Goal: Task Accomplishment & Management: Manage account settings

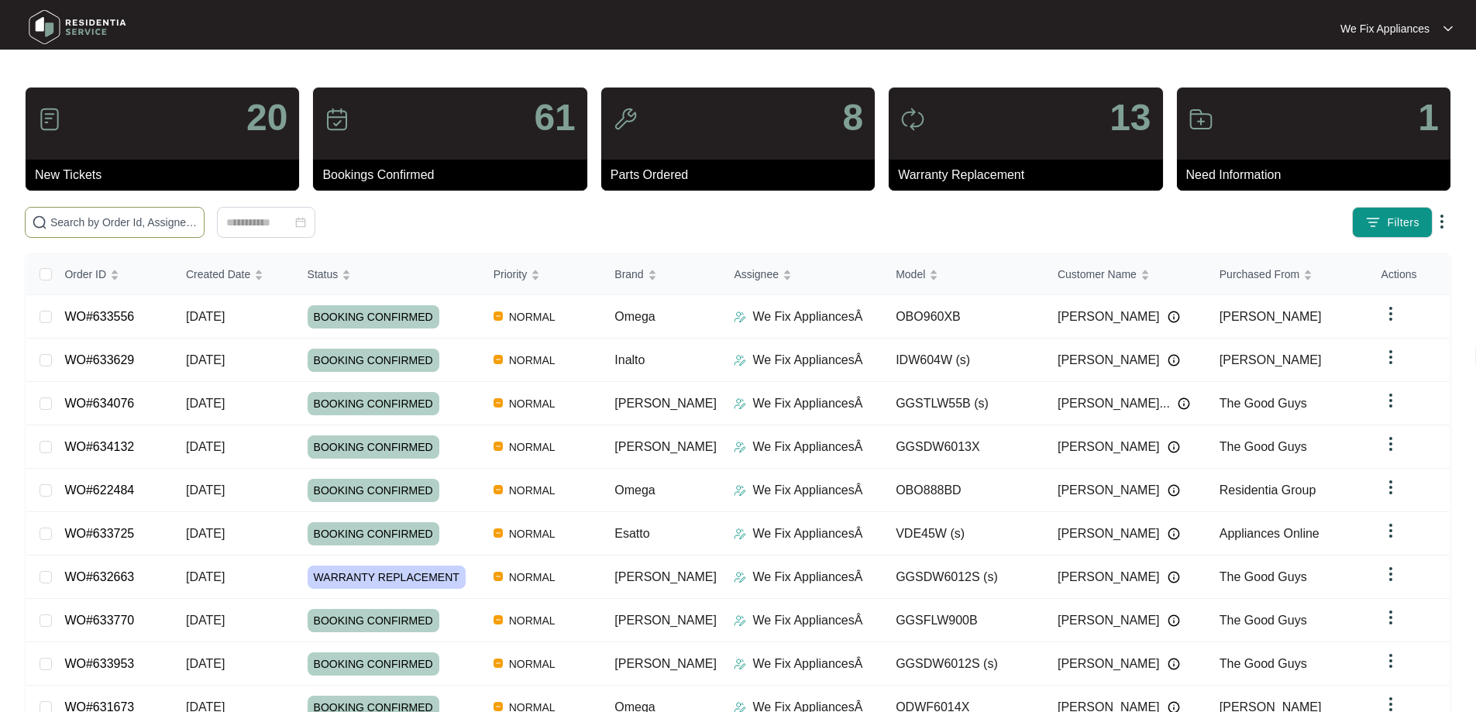
paste input "635471"
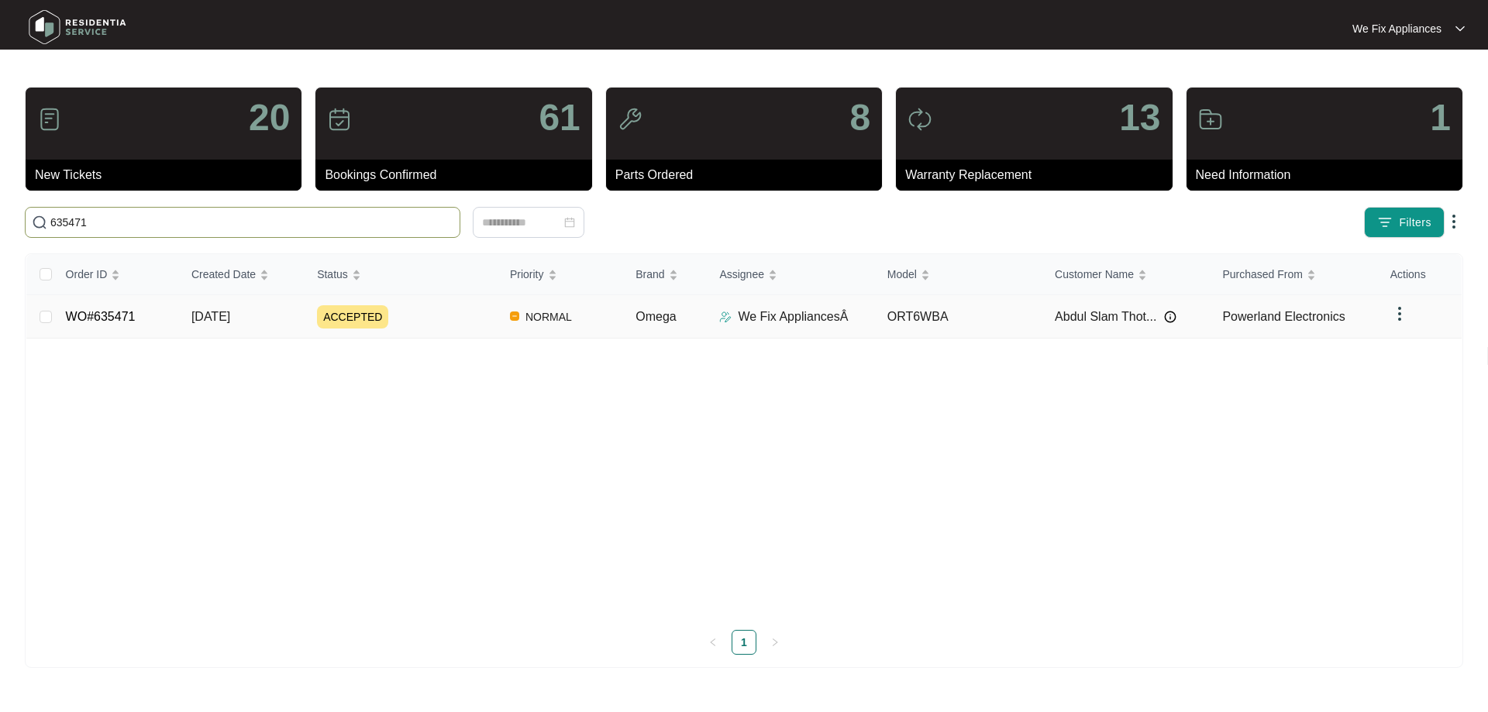
type input "635471"
click at [103, 321] on link "WO#635471" at bounding box center [101, 316] width 70 height 13
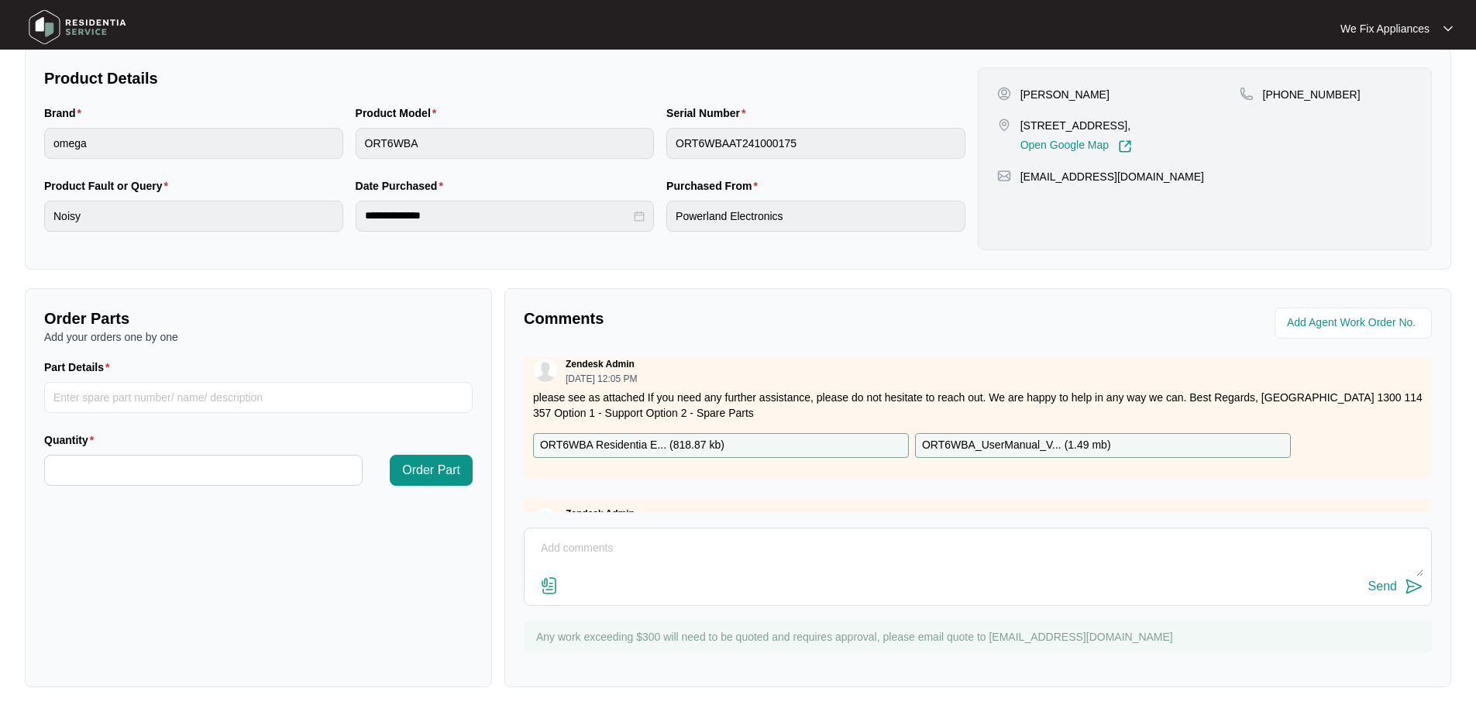
scroll to position [72, 0]
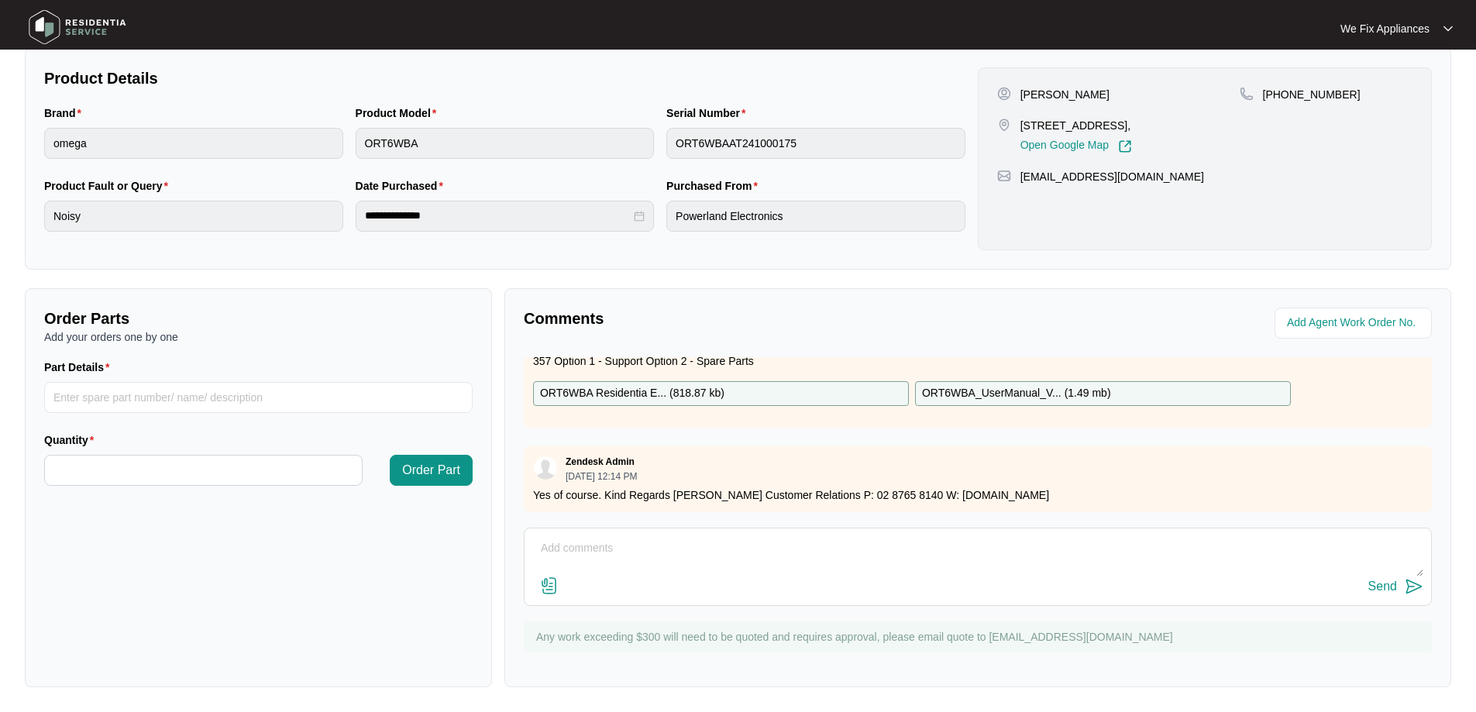
click at [598, 591] on div "Send" at bounding box center [977, 586] width 891 height 21
click at [601, 549] on textarea at bounding box center [977, 556] width 891 height 40
type textarea "Hi guys, i have left the customer a message thank you."
click at [1383, 581] on div "Send" at bounding box center [1382, 587] width 29 height 14
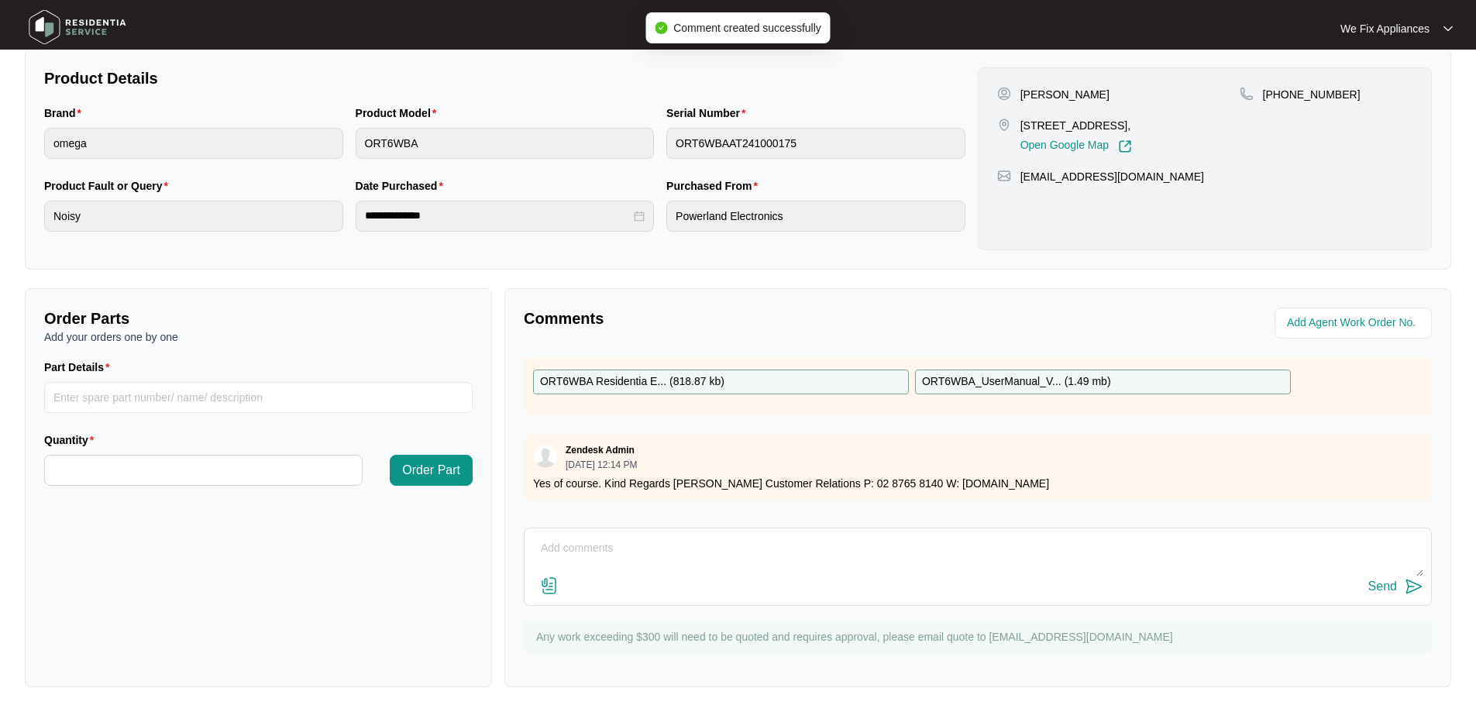
click at [71, 26] on img at bounding box center [77, 27] width 108 height 46
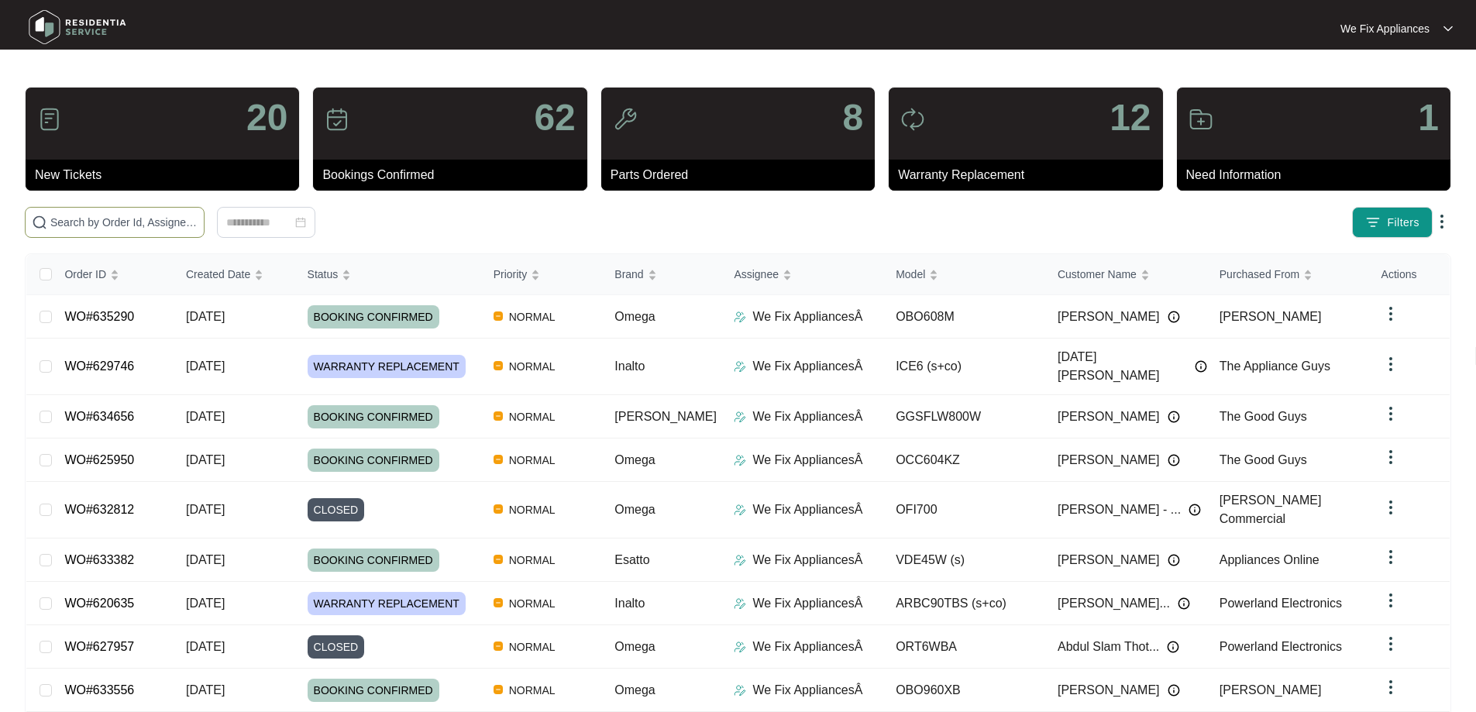
paste input "629746"
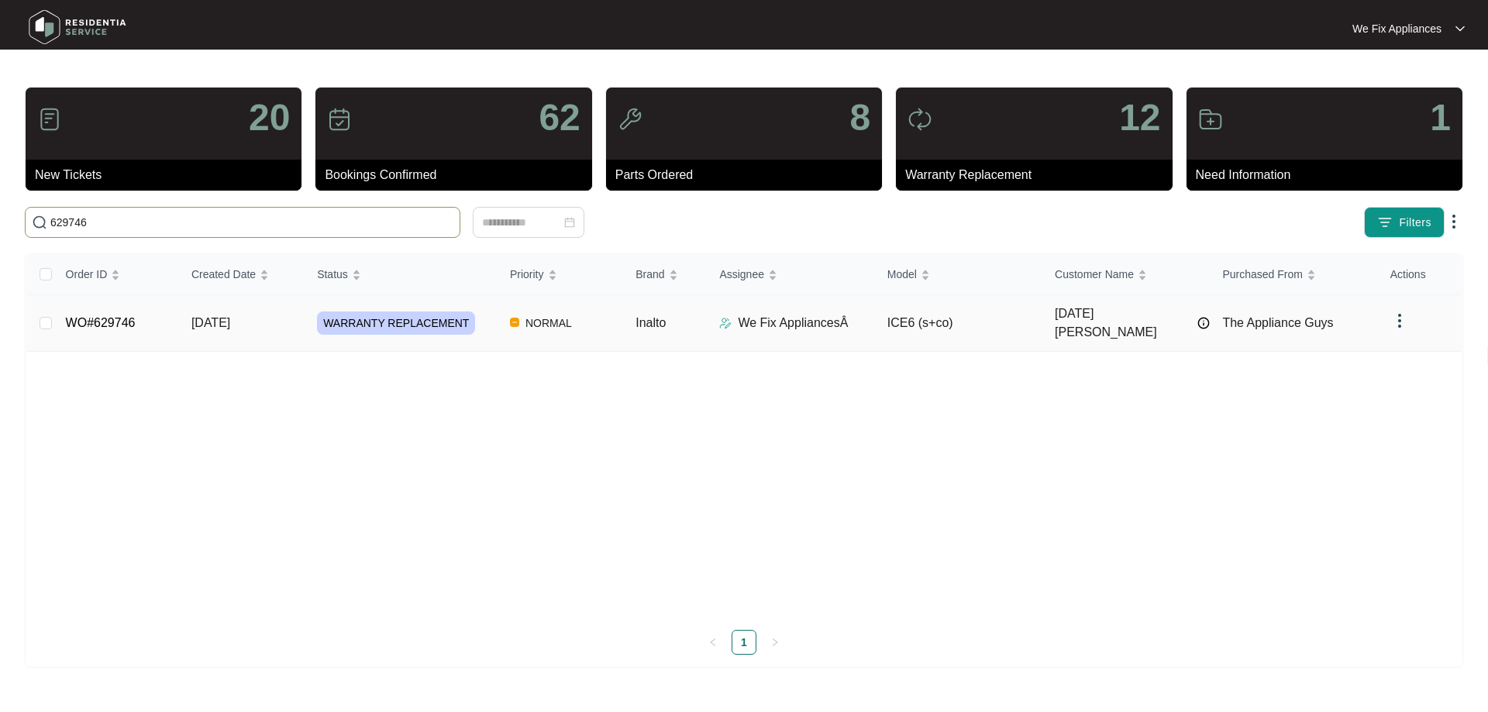
type input "629746"
click at [105, 316] on link "WO#629746" at bounding box center [101, 322] width 70 height 13
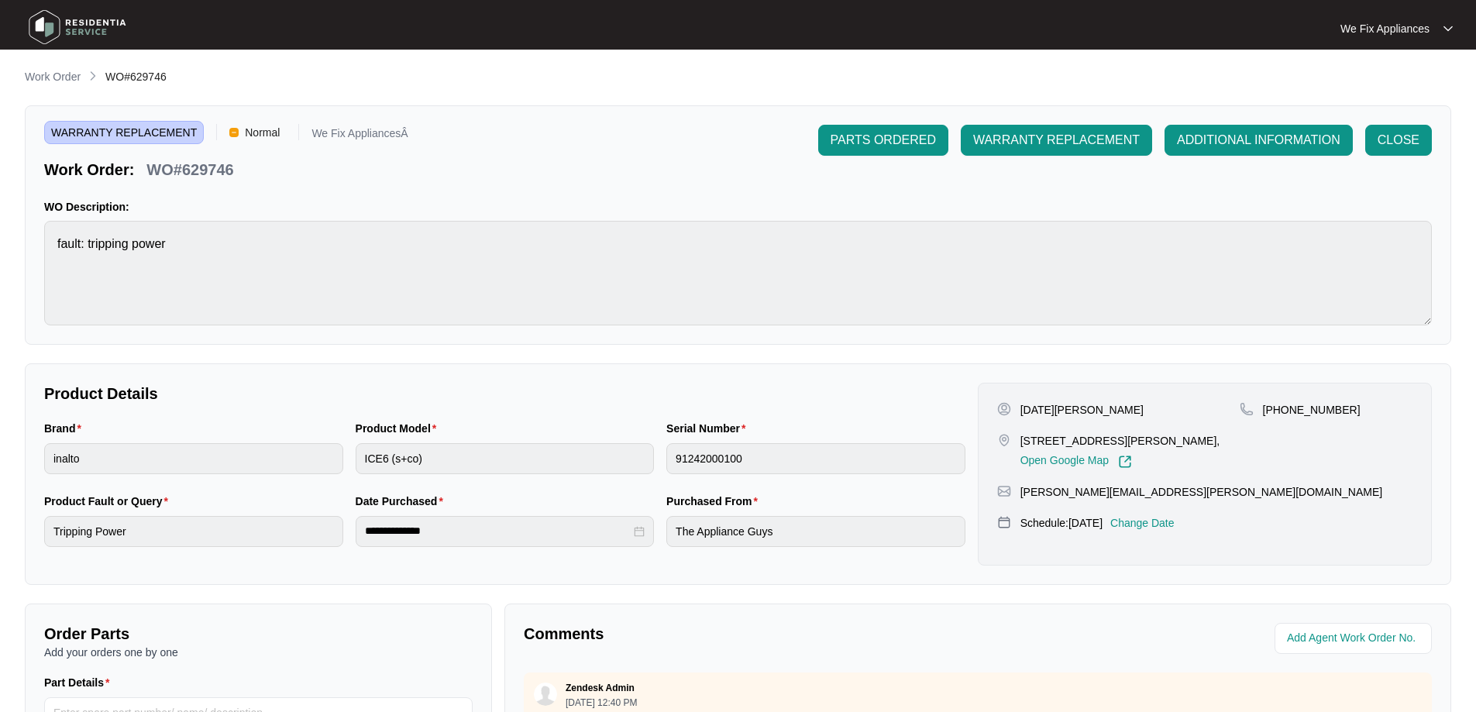
click at [1172, 526] on p "Change Date" at bounding box center [1142, 522] width 64 height 15
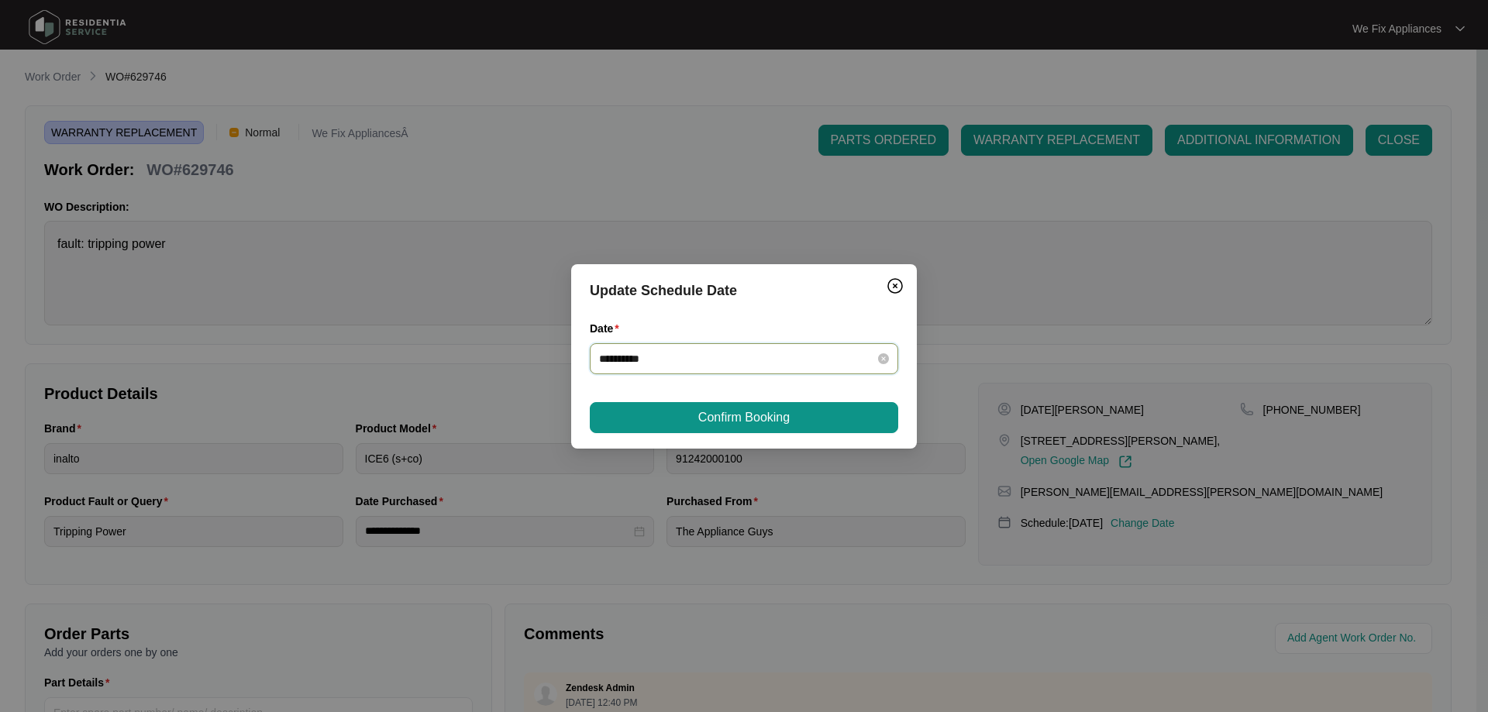
click at [731, 363] on input "**********" at bounding box center [734, 358] width 271 height 17
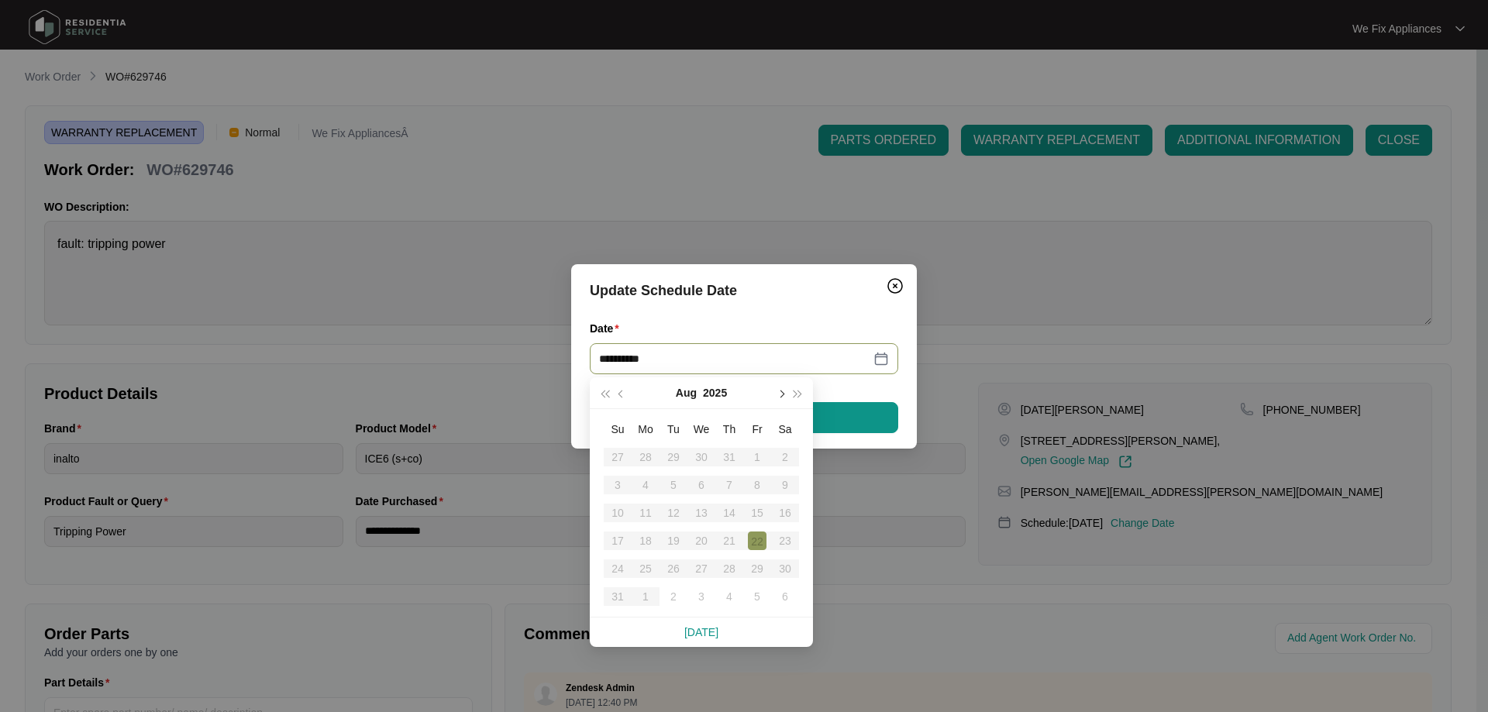
click at [779, 394] on span "button" at bounding box center [780, 394] width 8 height 8
type input "**********"
click at [728, 457] on div "4" at bounding box center [729, 457] width 19 height 19
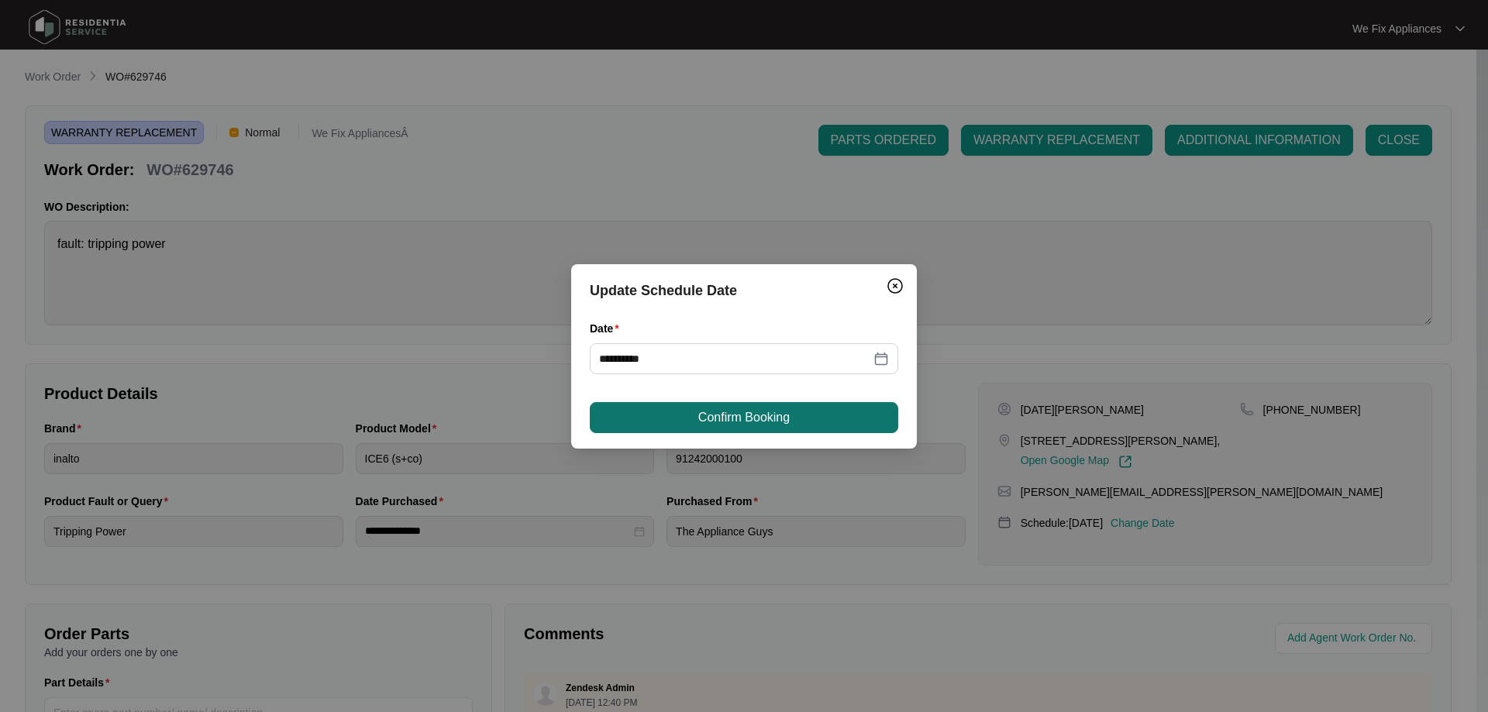
click at [769, 418] on span "Confirm Booking" at bounding box center [743, 417] width 91 height 19
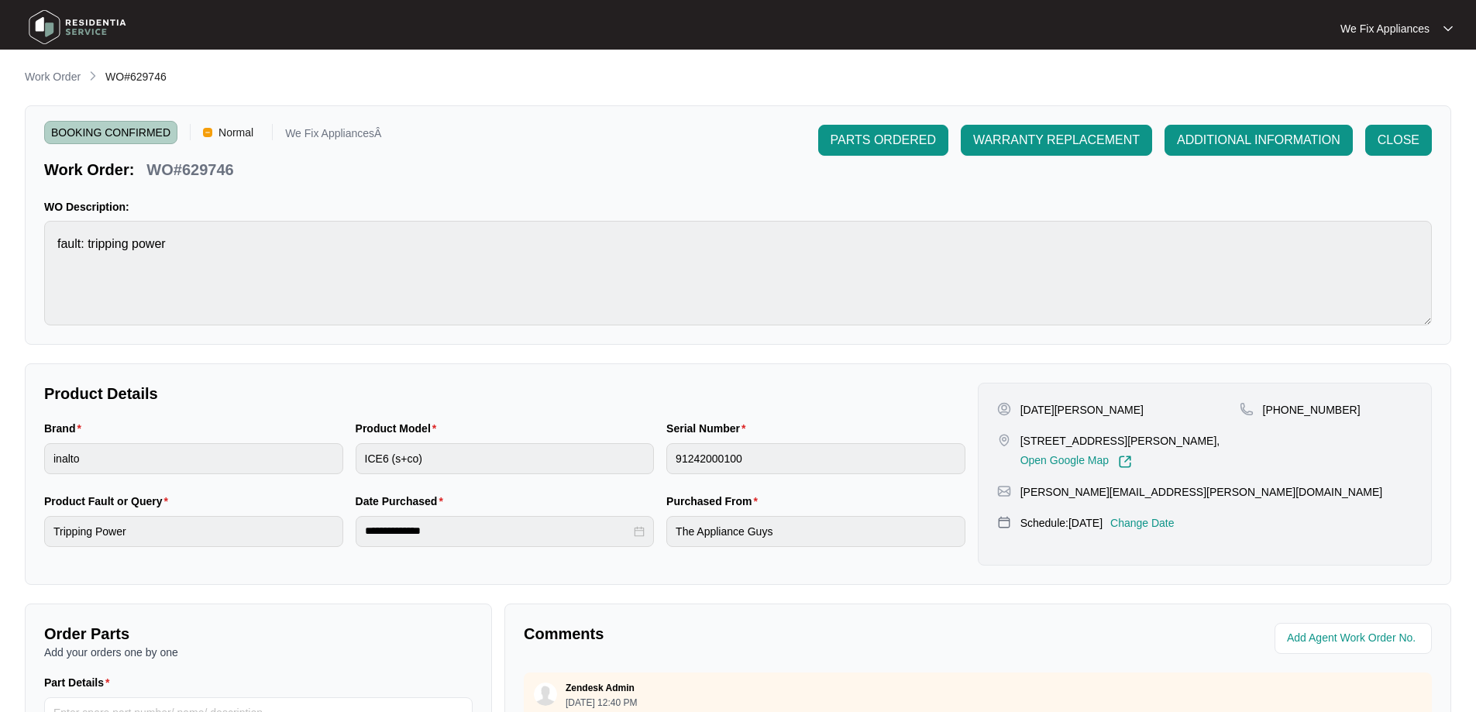
click at [67, 23] on img at bounding box center [77, 27] width 108 height 46
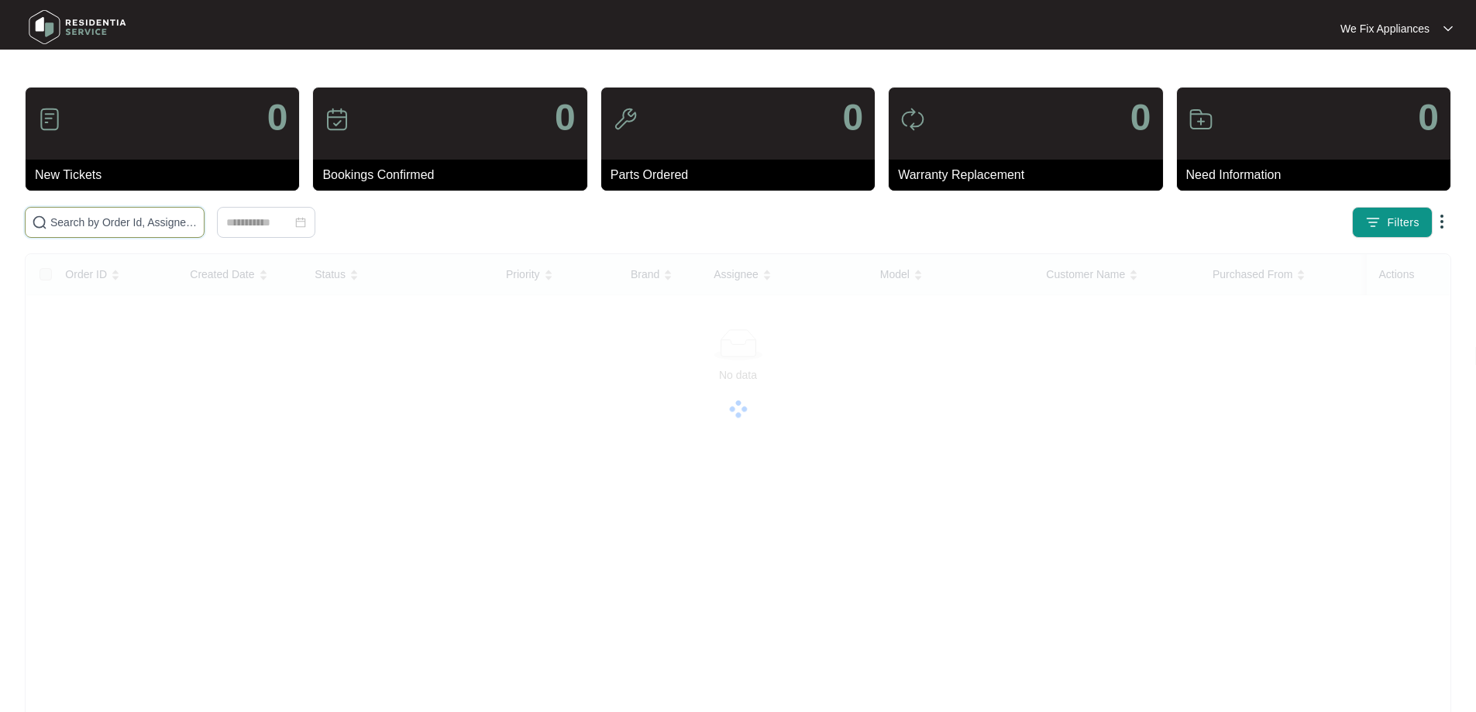
click at [157, 223] on input "text" at bounding box center [123, 222] width 147 height 17
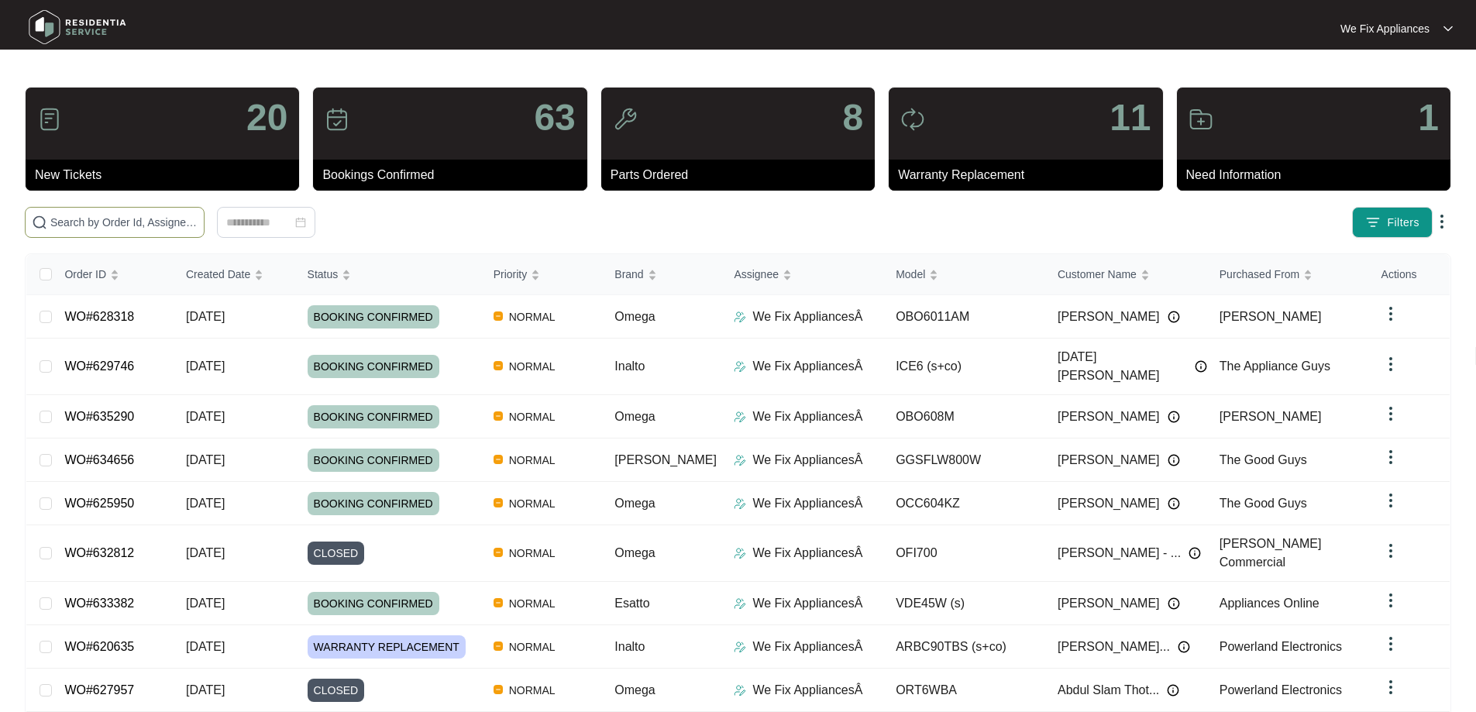
paste input "632574"
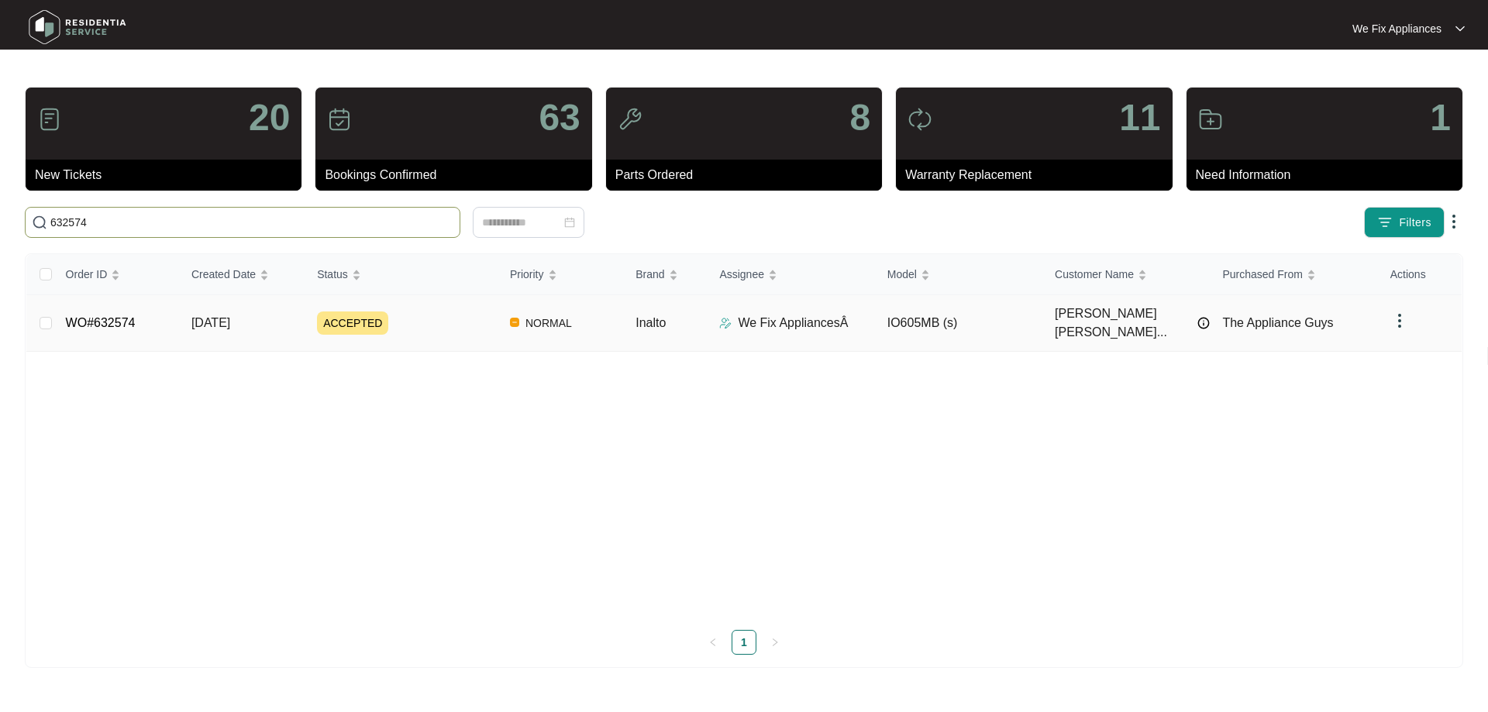
type input "632574"
click at [339, 315] on span "ACCEPTED" at bounding box center [352, 322] width 71 height 23
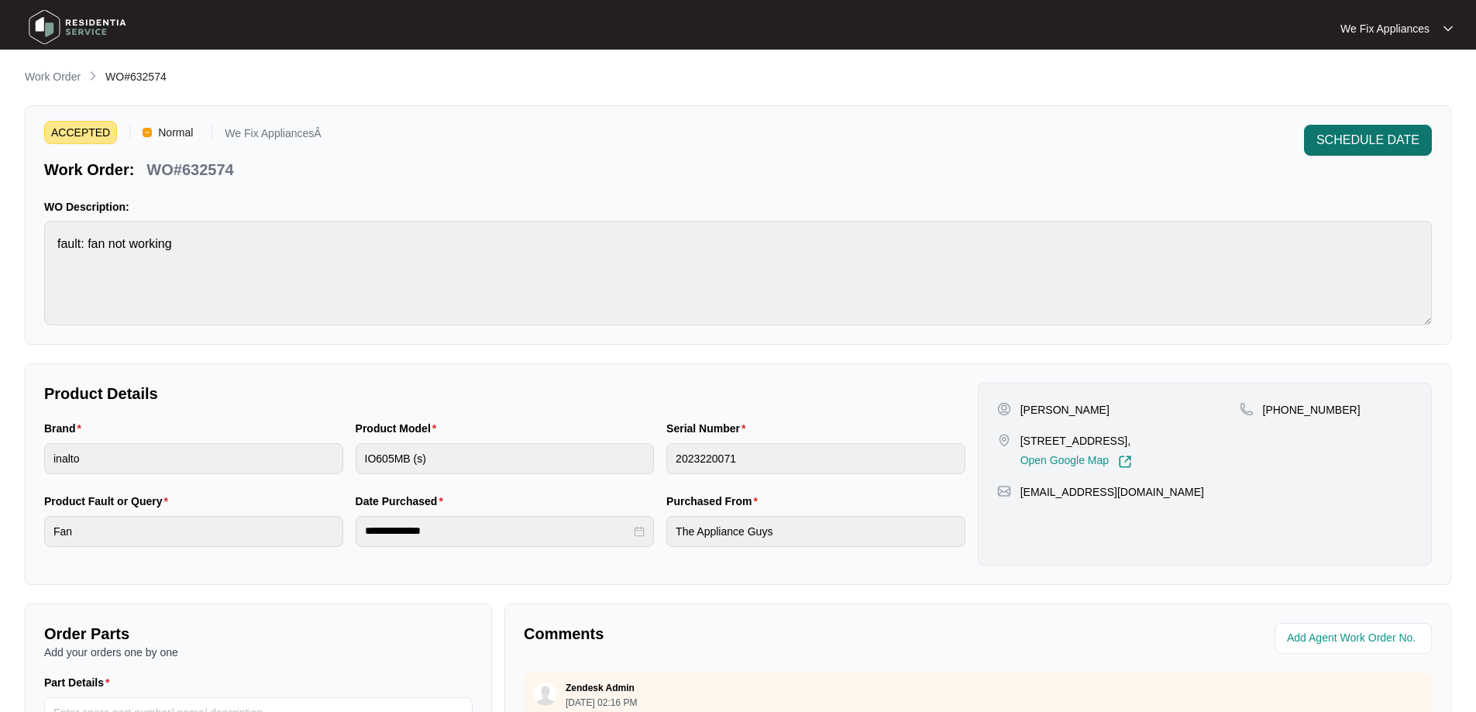
click at [1363, 133] on span "SCHEDULE DATE" at bounding box center [1367, 140] width 103 height 19
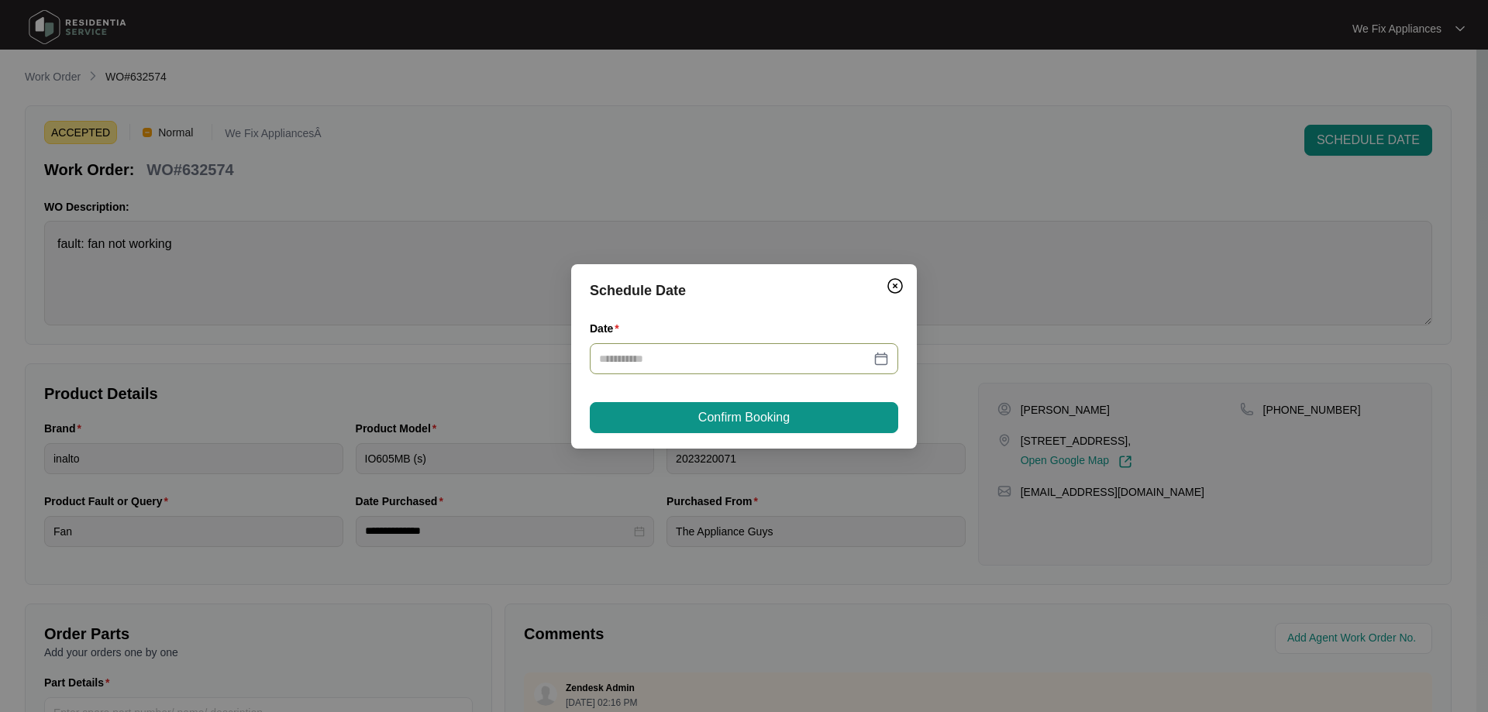
click at [876, 359] on div at bounding box center [744, 358] width 290 height 17
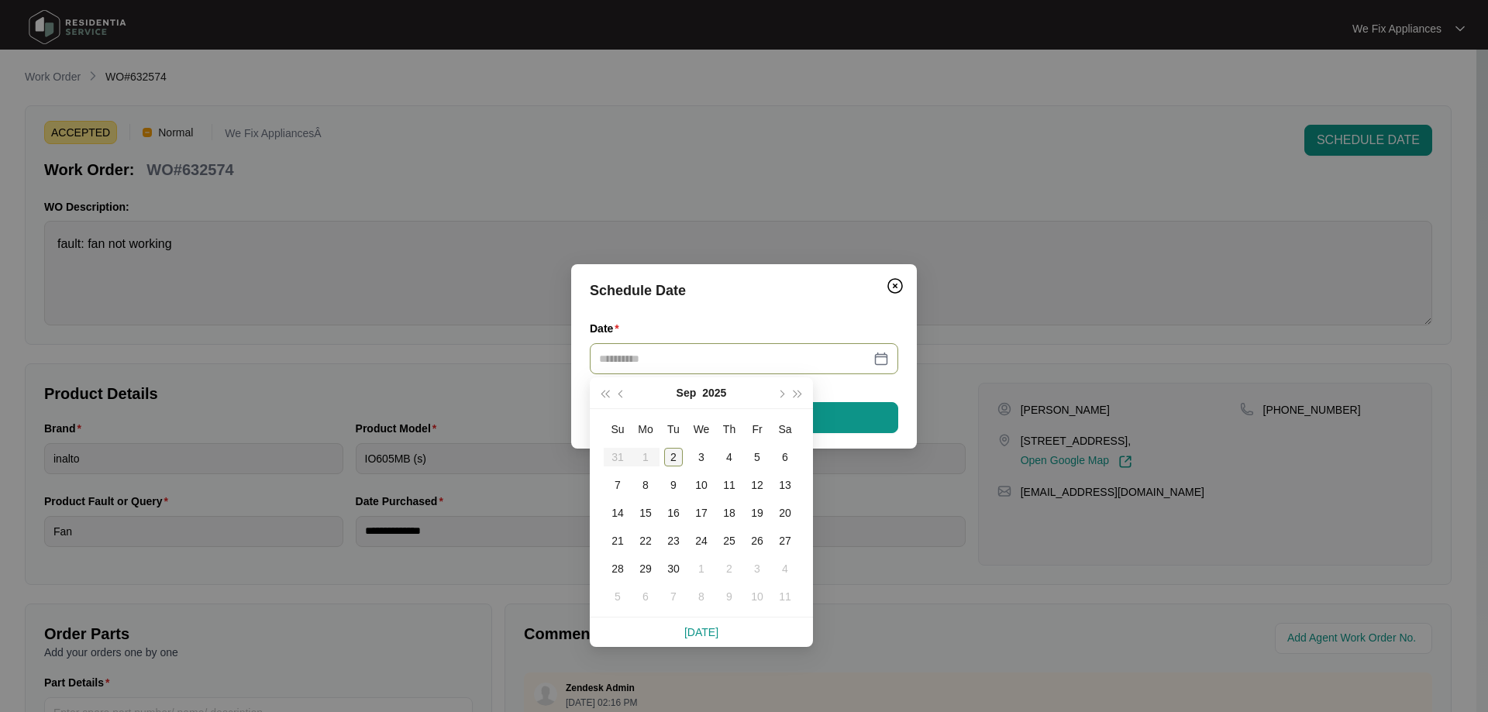
click at [670, 458] on div "2" at bounding box center [673, 457] width 19 height 19
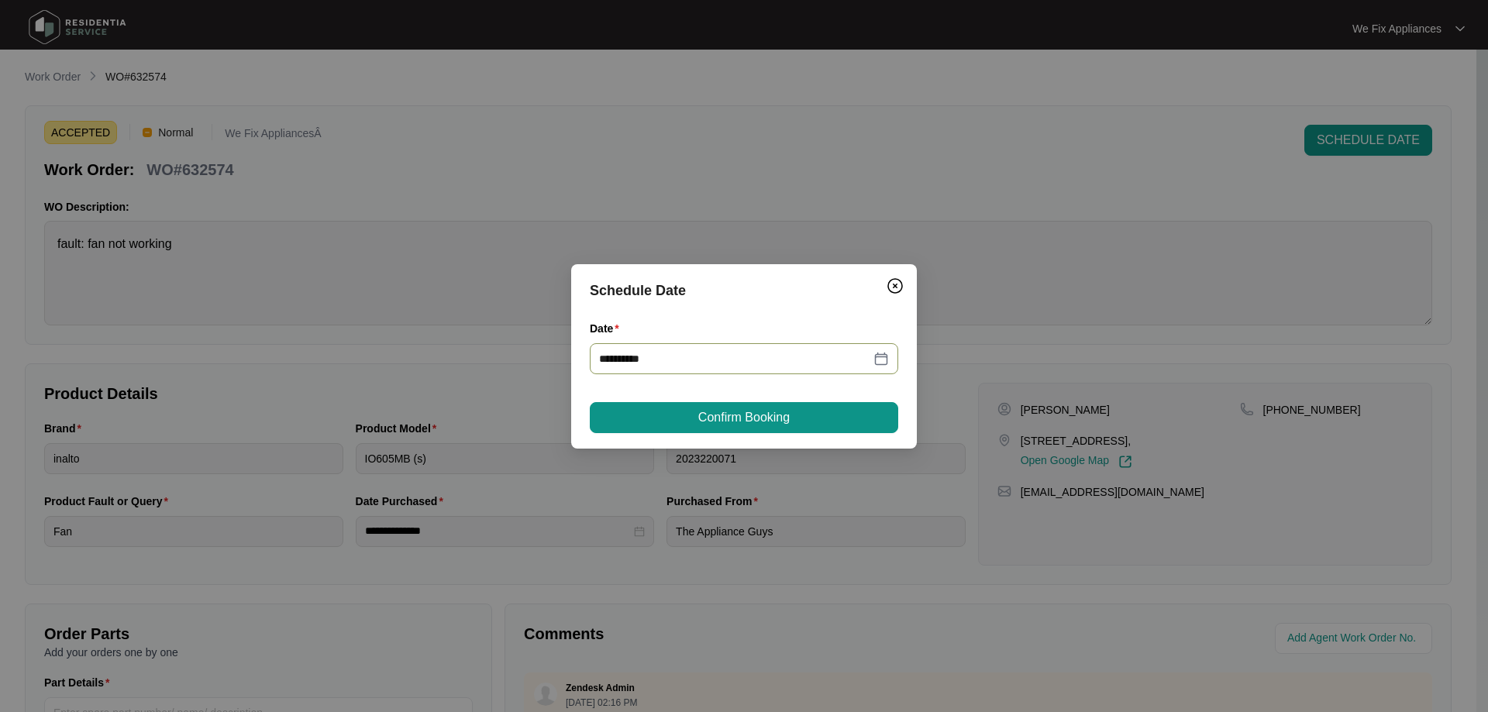
type input "**********"
click at [783, 422] on span "Confirm Booking" at bounding box center [743, 417] width 91 height 19
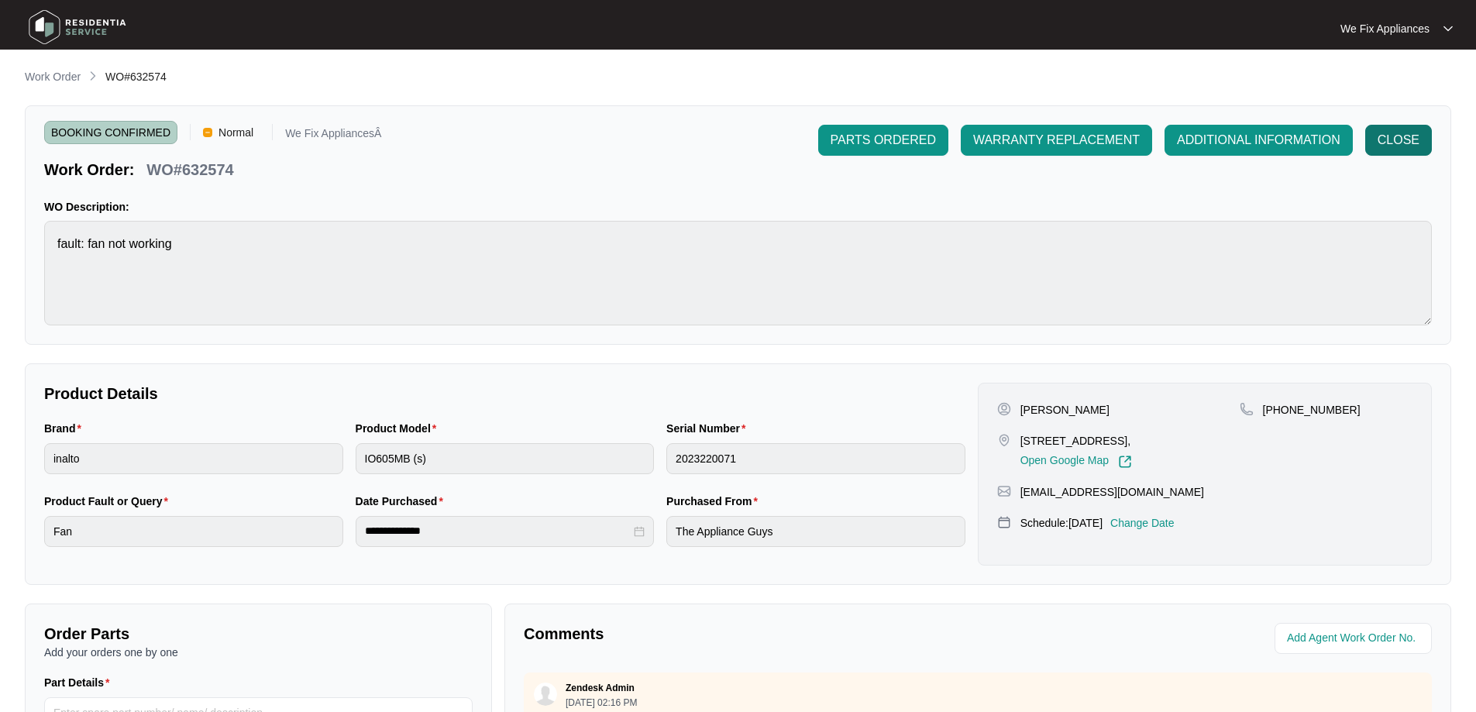
click at [1398, 136] on span "CLOSE" at bounding box center [1399, 140] width 42 height 19
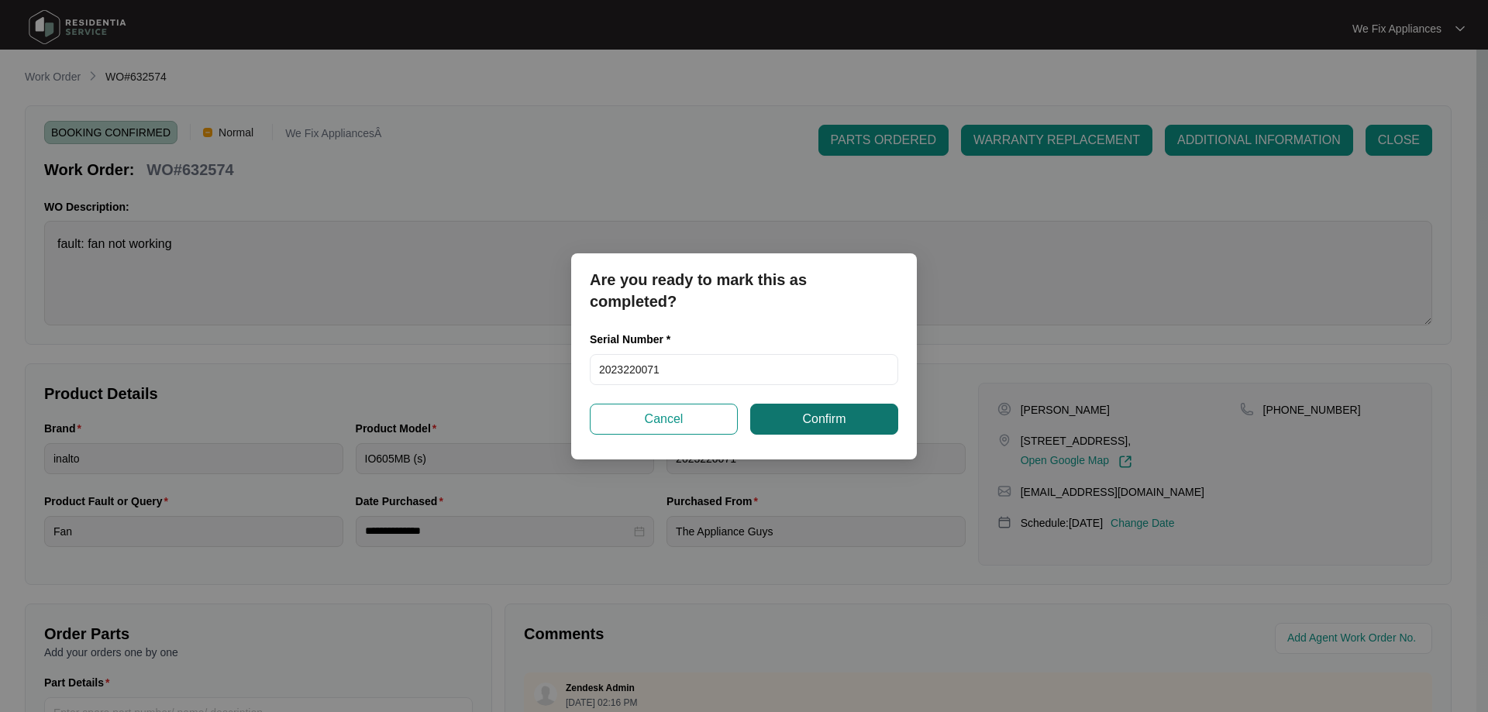
click at [810, 415] on span "Confirm" at bounding box center [823, 419] width 43 height 19
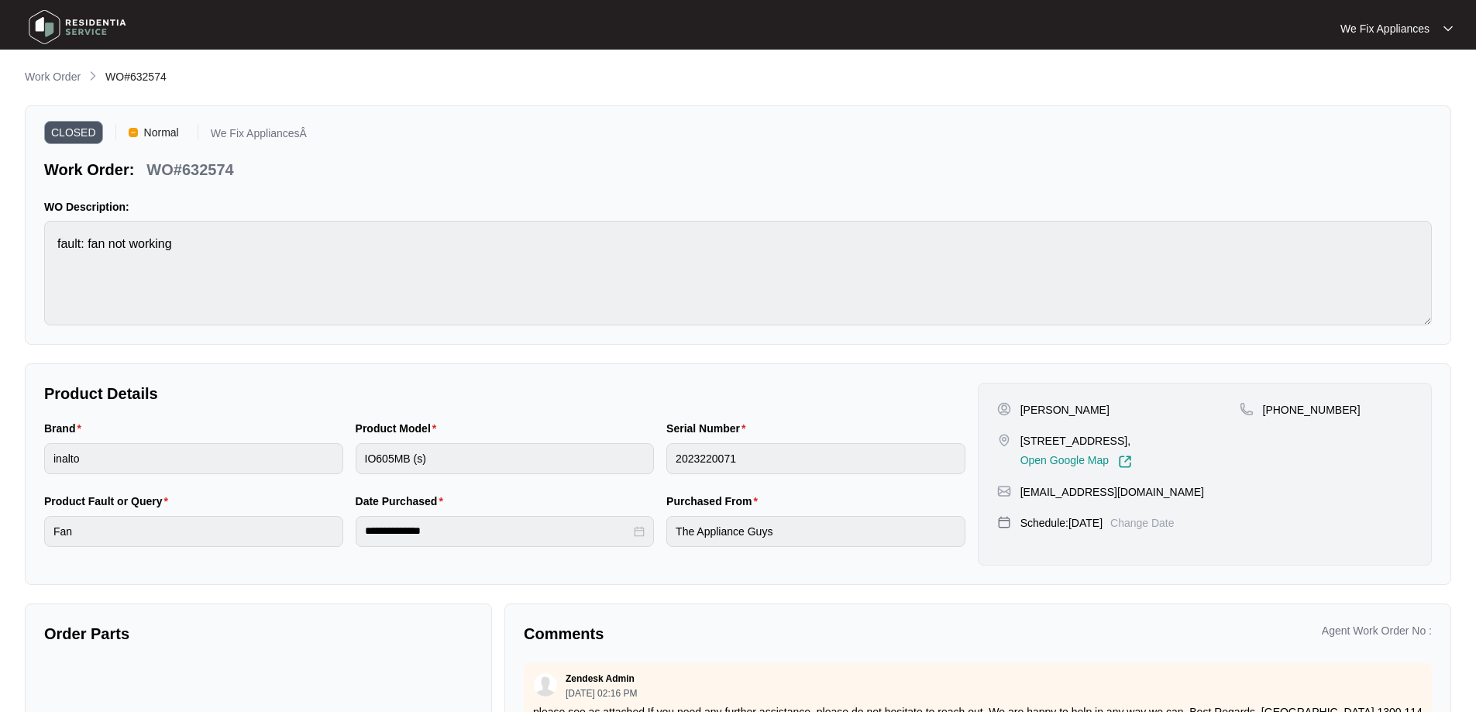
click at [71, 24] on img at bounding box center [77, 27] width 108 height 46
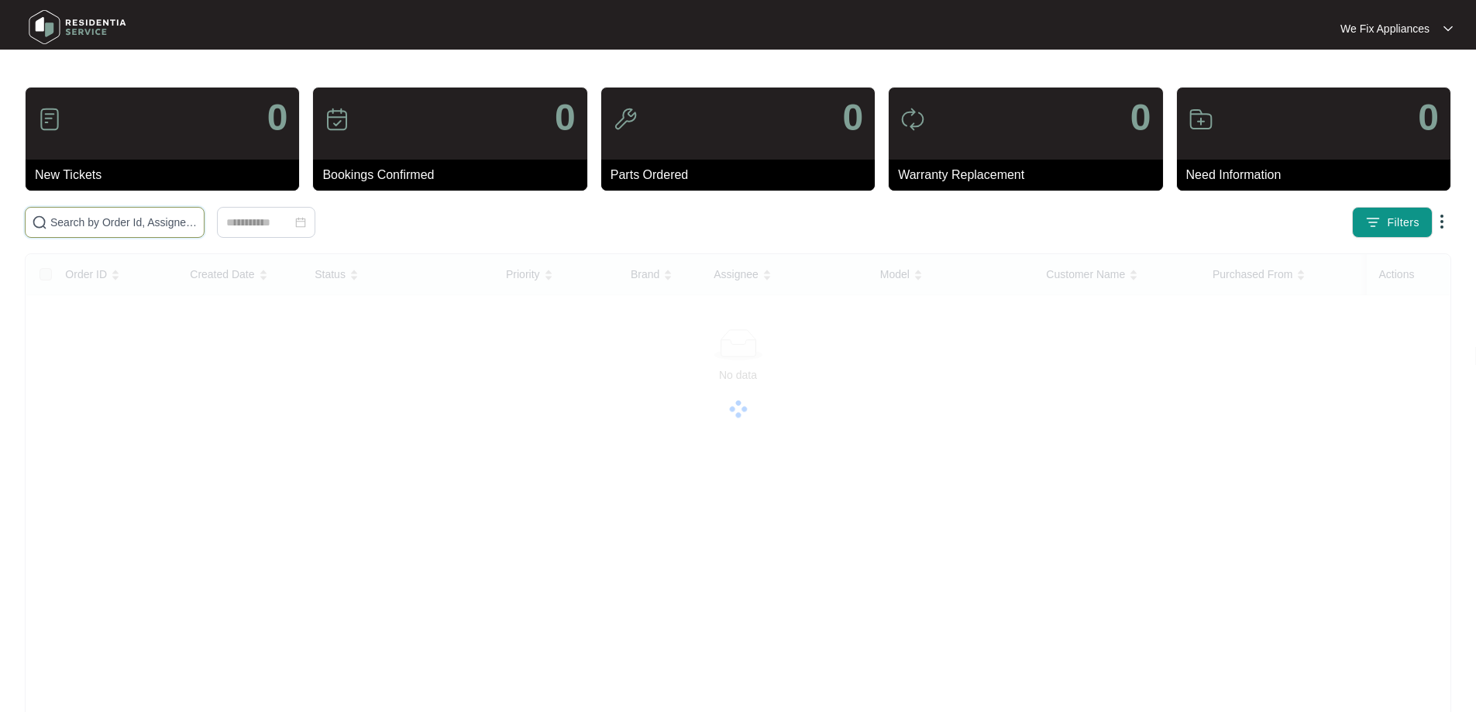
click at [112, 219] on input "text" at bounding box center [123, 222] width 147 height 17
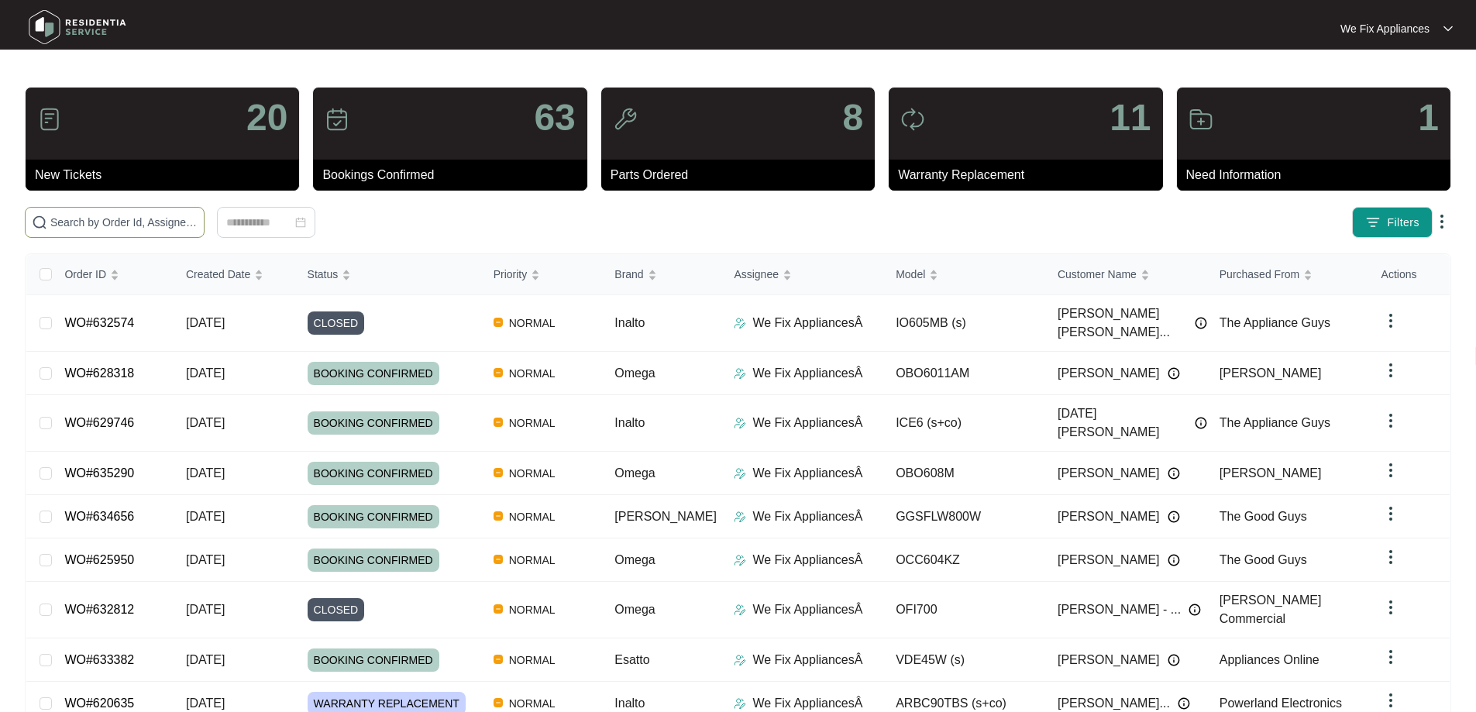
paste input "630053"
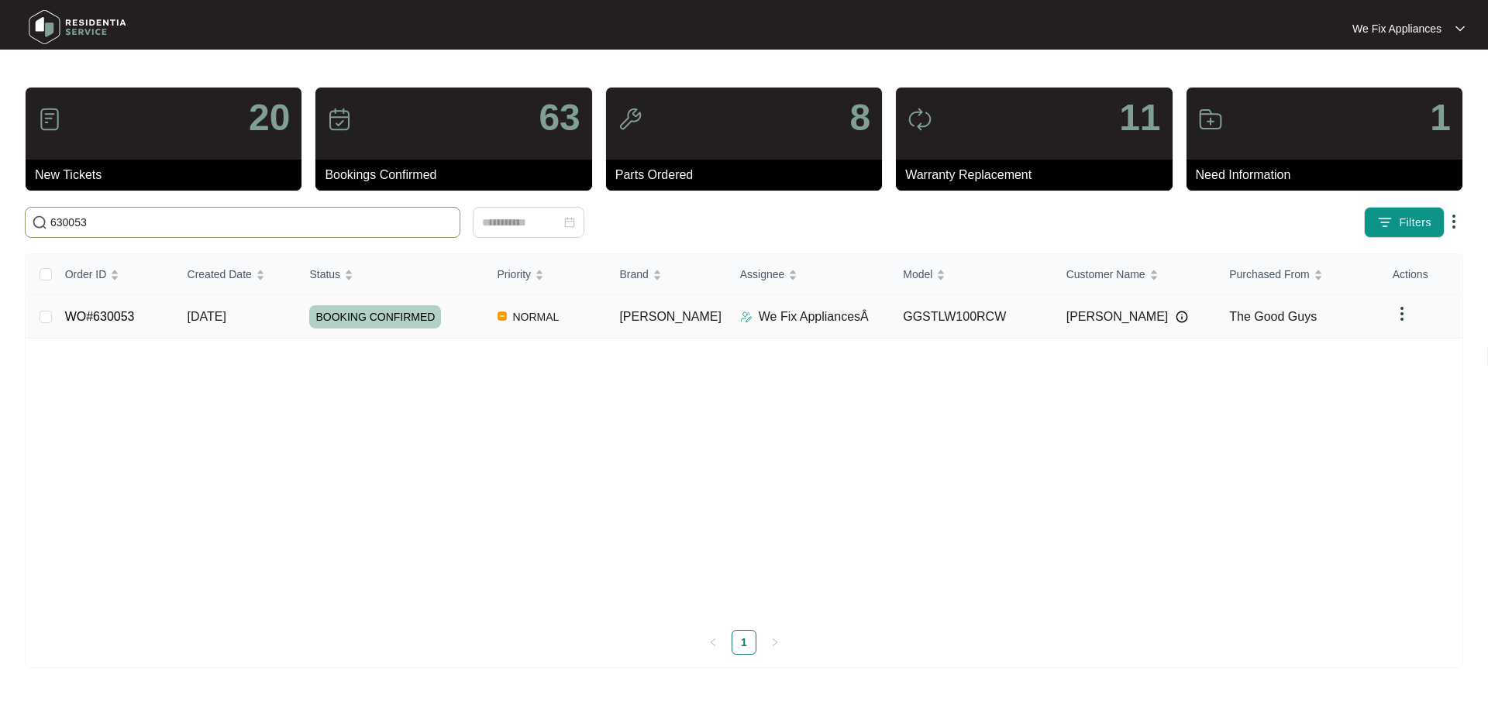
type input "630053"
click at [384, 315] on span "BOOKING CONFIRMED" at bounding box center [375, 316] width 132 height 23
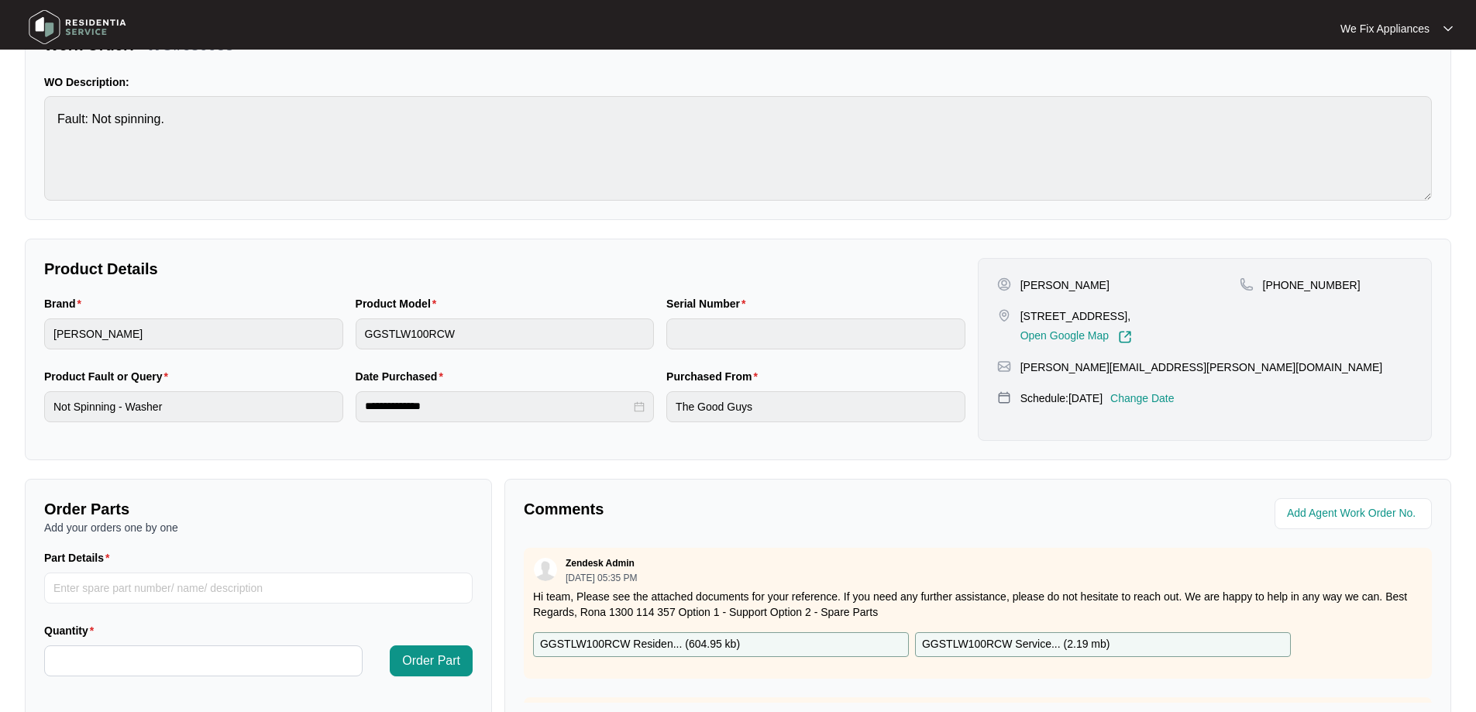
scroll to position [316, 0]
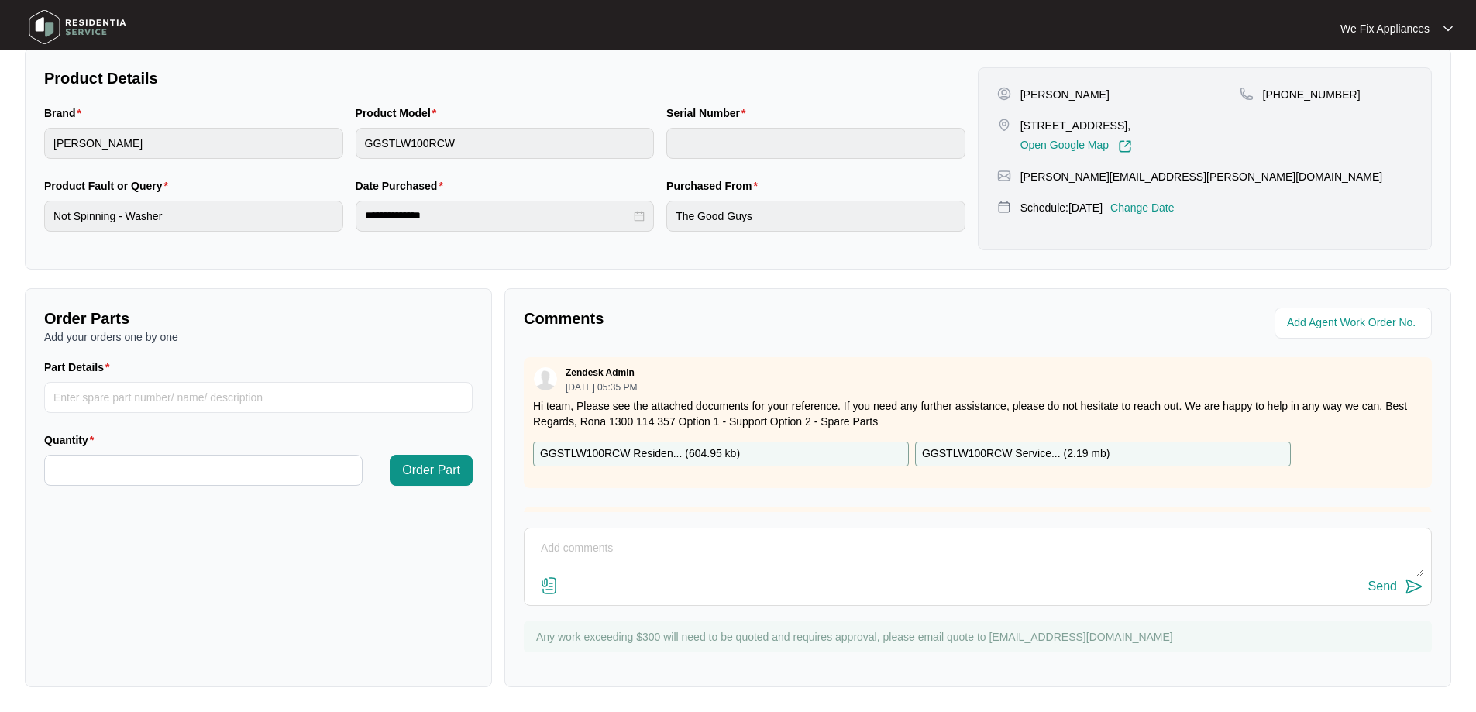
click at [655, 452] on p "GGSTLW100RCW Residen... ( 604.95 kb )" at bounding box center [640, 453] width 200 height 17
click at [639, 542] on textarea at bounding box center [977, 556] width 891 height 40
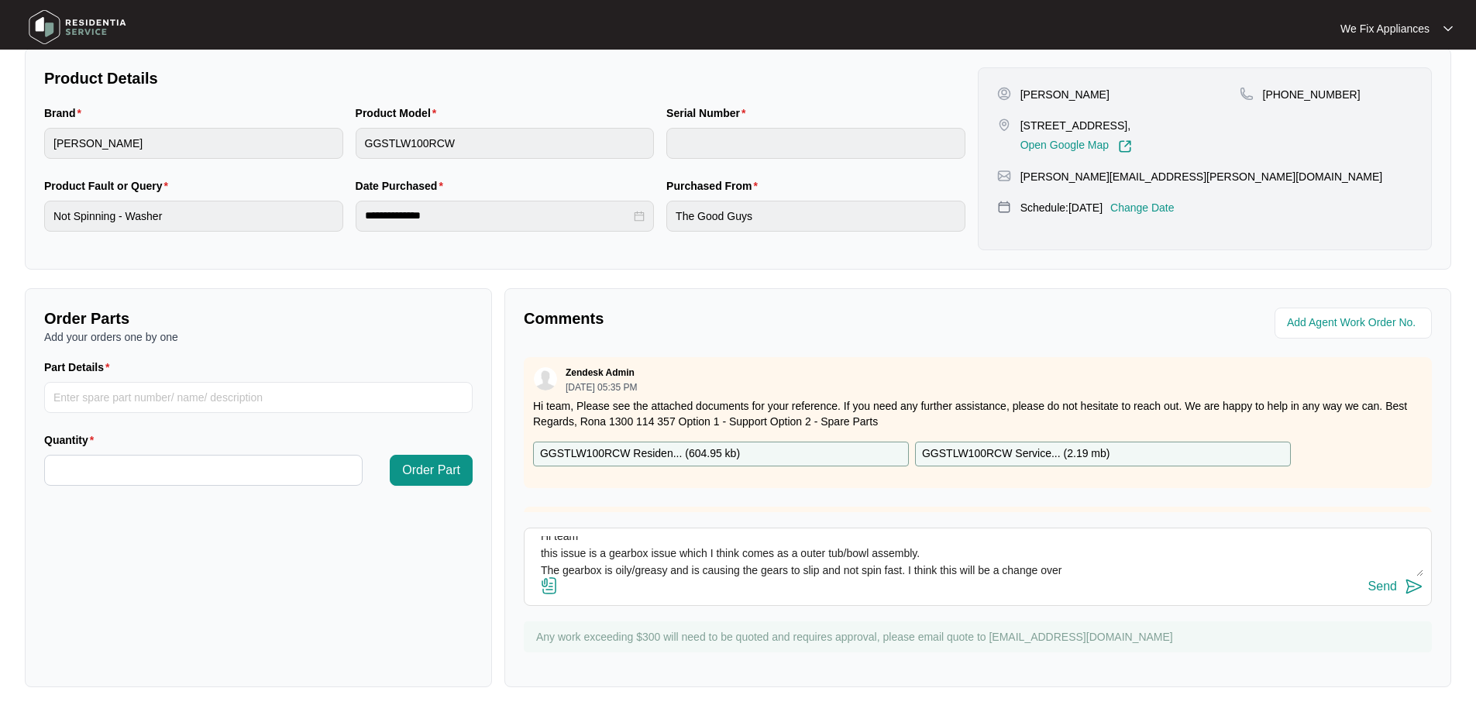
type textarea "Hi team this issue is a gearbox issue which I think comes as a outer tub/bowl a…"
click at [552, 586] on img at bounding box center [549, 585] width 19 height 19
click at [0, 0] on input "file" at bounding box center [0, 0] width 0 height 0
click at [541, 576] on img at bounding box center [549, 585] width 19 height 19
click at [0, 0] on input "file" at bounding box center [0, 0] width 0 height 0
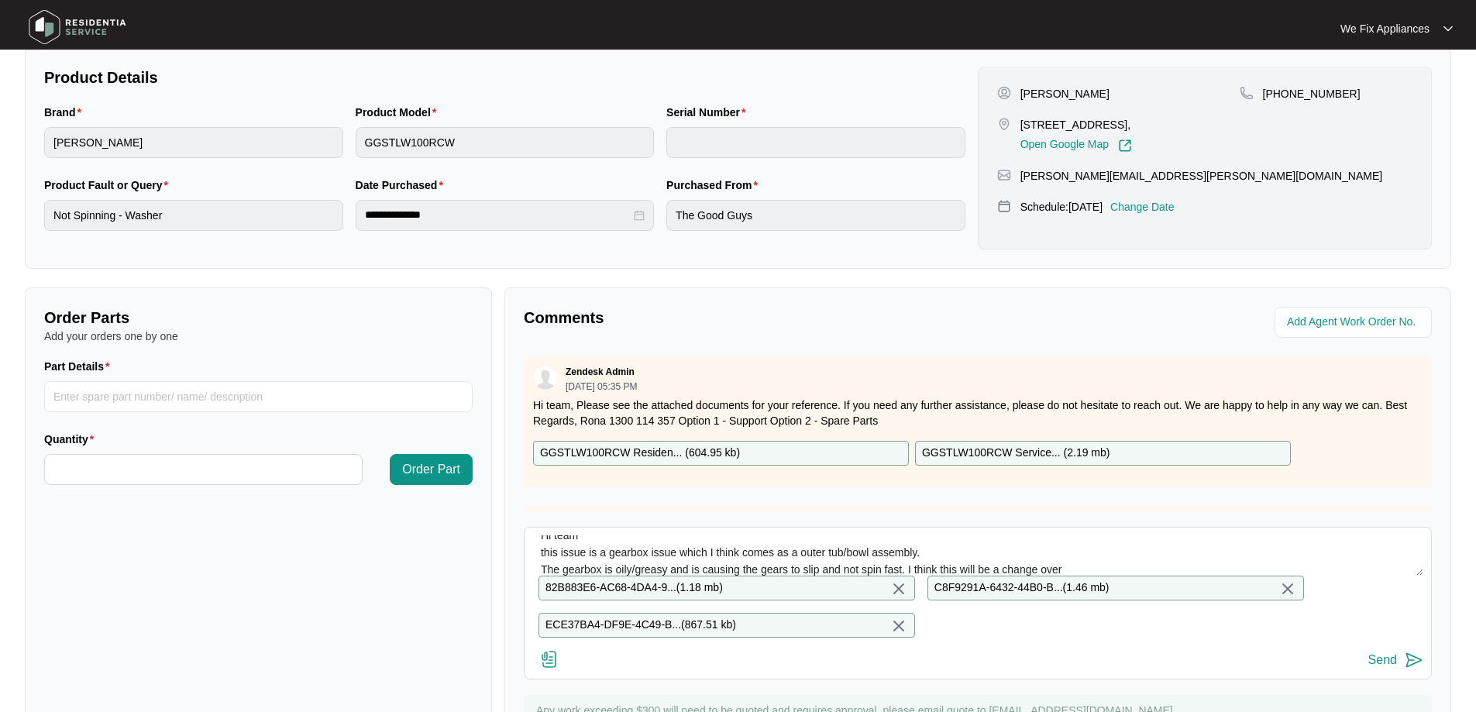
click at [1384, 667] on div "Send" at bounding box center [1382, 660] width 29 height 14
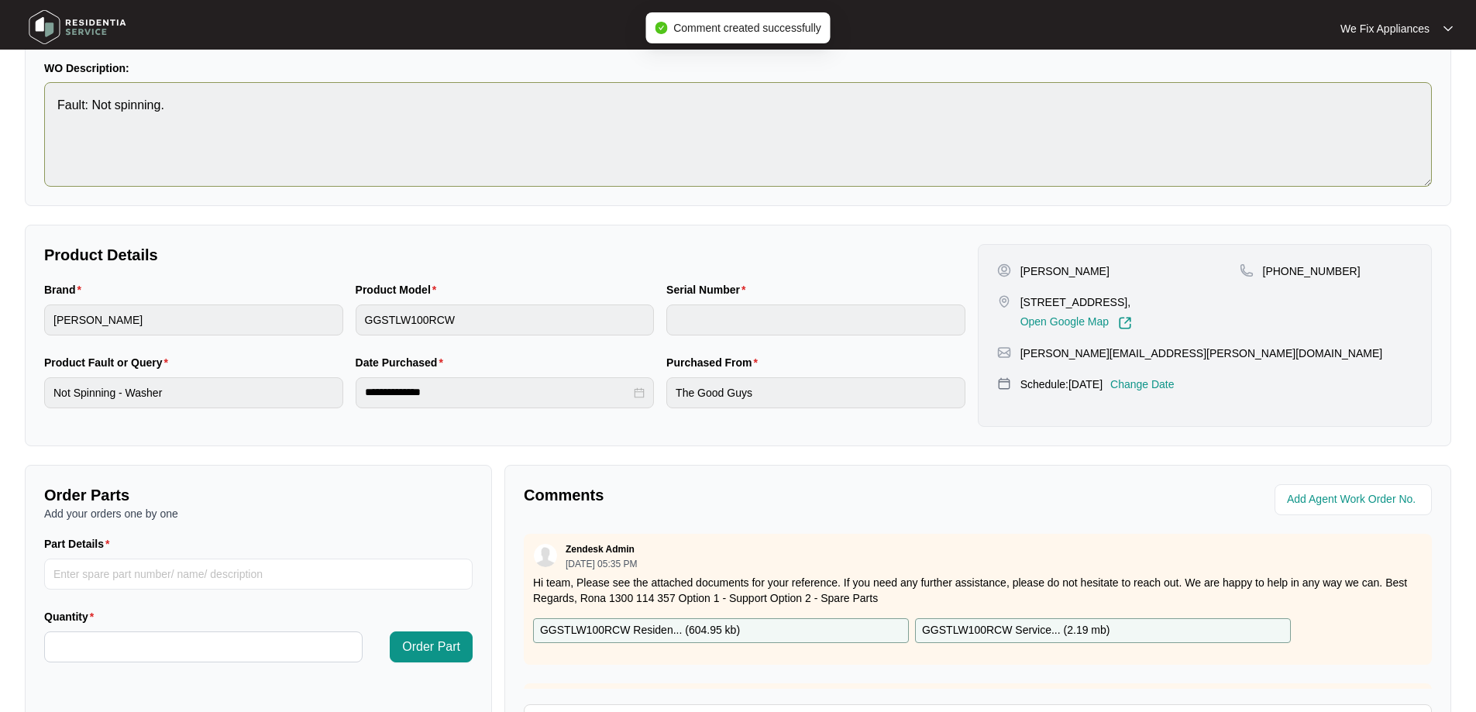
scroll to position [0, 0]
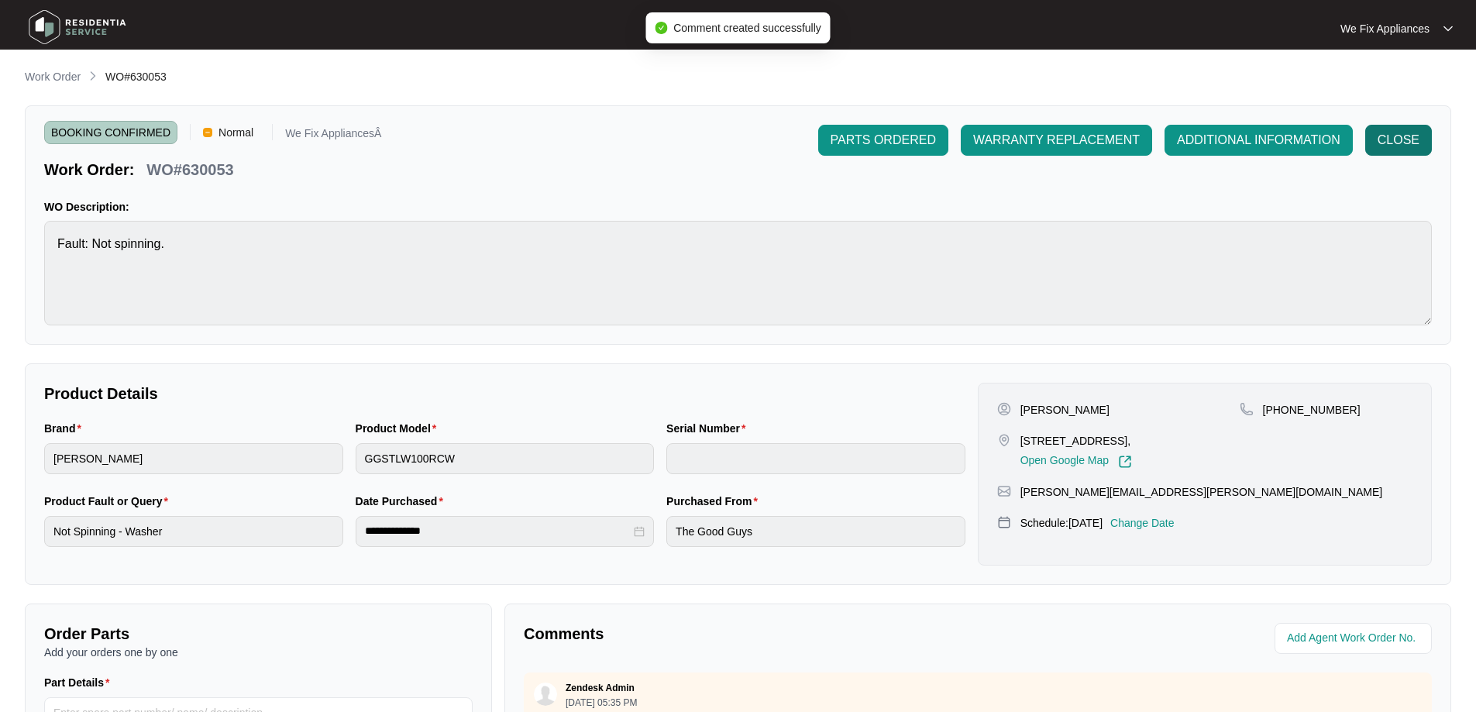
click at [1411, 148] on span "CLOSE" at bounding box center [1399, 140] width 42 height 19
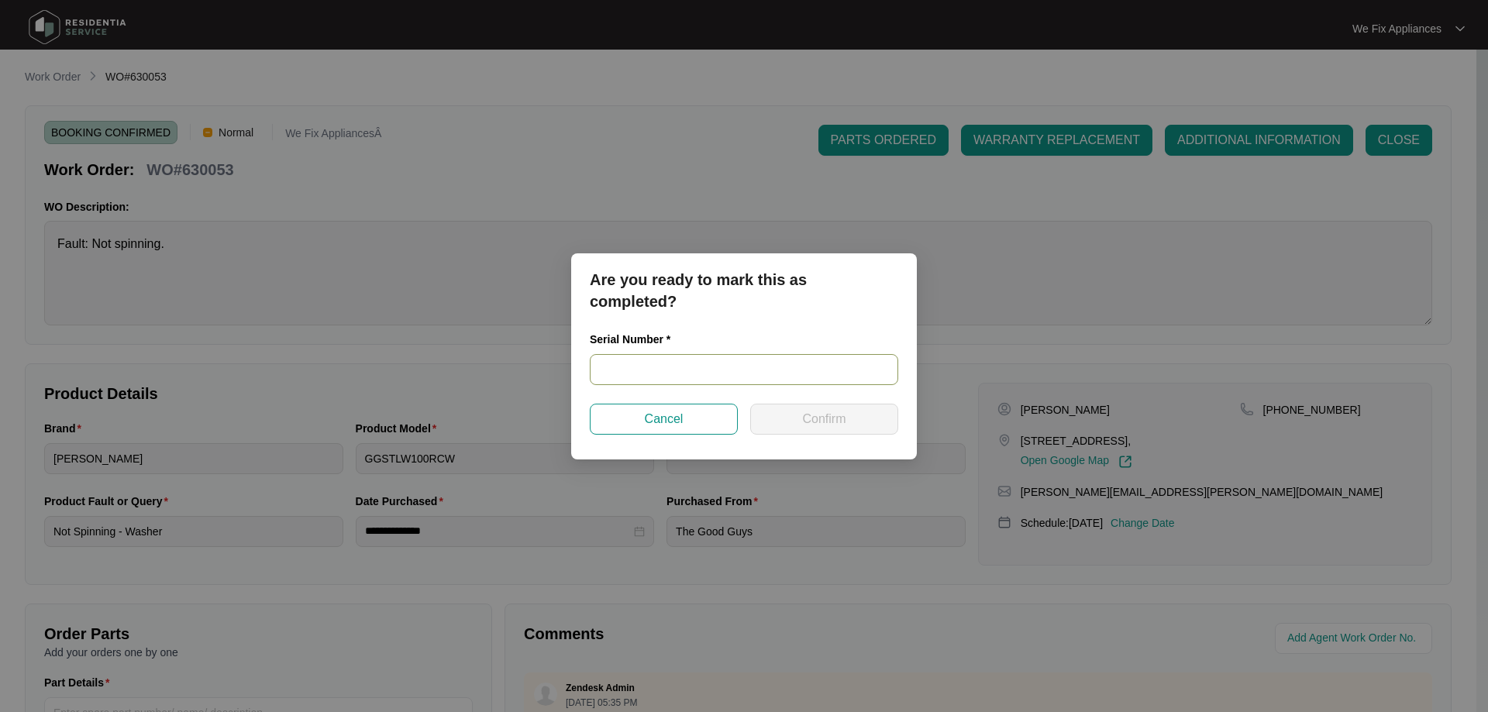
click at [675, 373] on input "text" at bounding box center [744, 369] width 308 height 31
paste input "540P711010146171D00033"
type input "540P711010146171D00033"
click at [795, 415] on button "Confirm" at bounding box center [824, 419] width 148 height 31
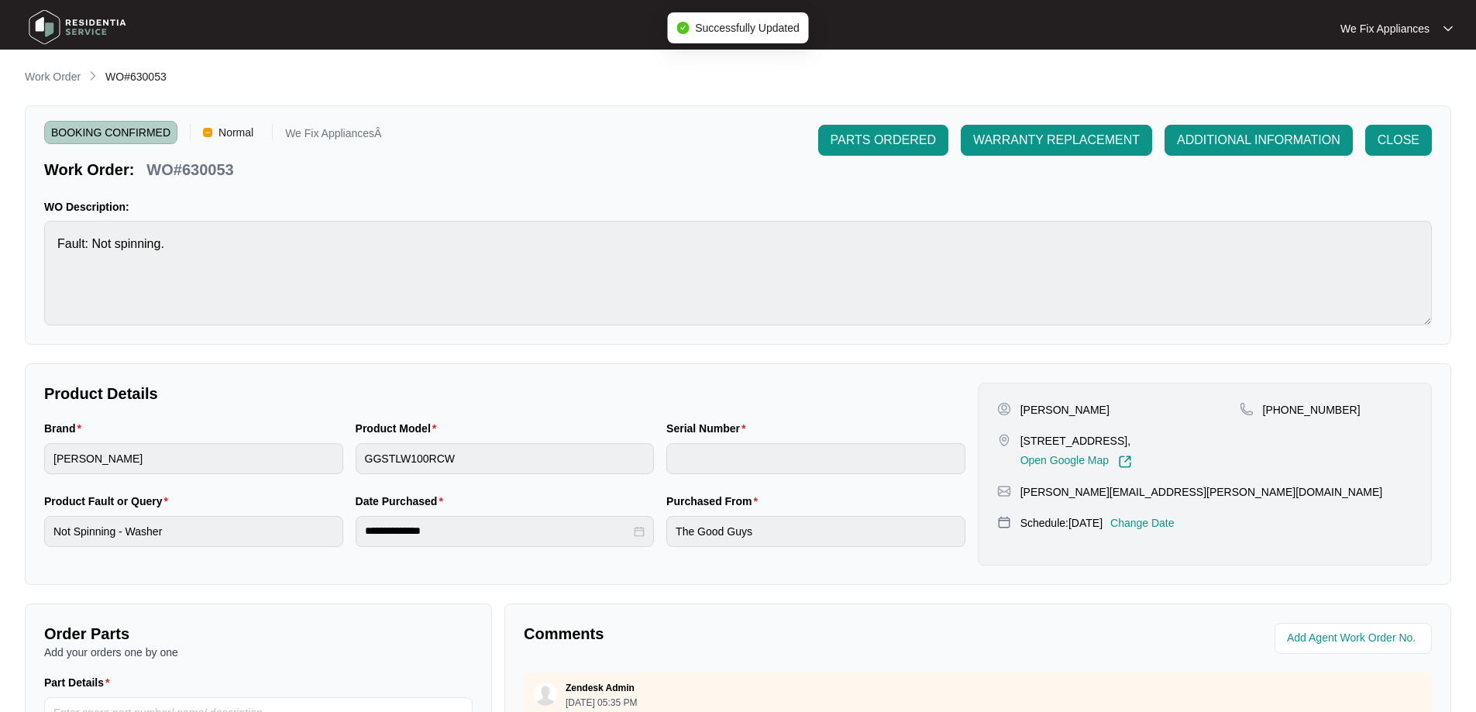
type input "540P711010146171D00033"
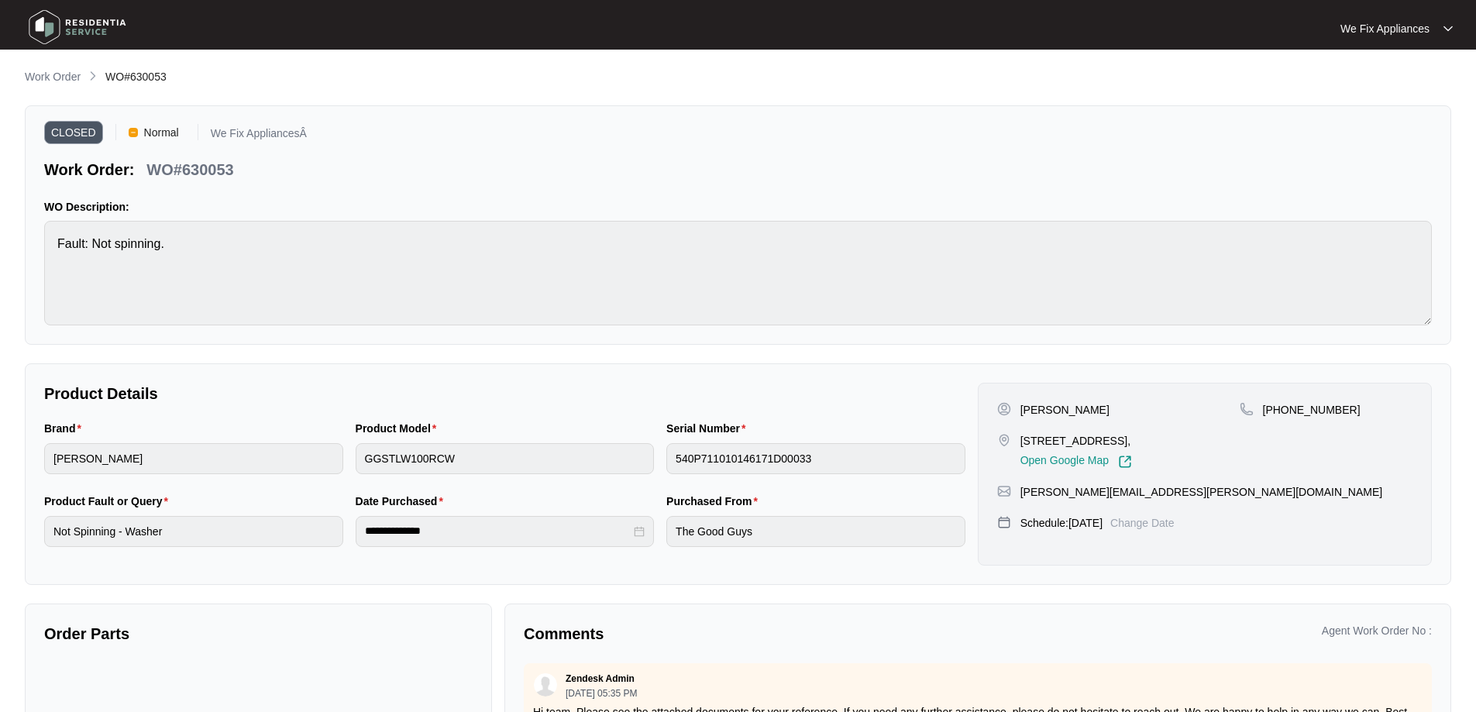
click at [67, 32] on img at bounding box center [77, 27] width 108 height 46
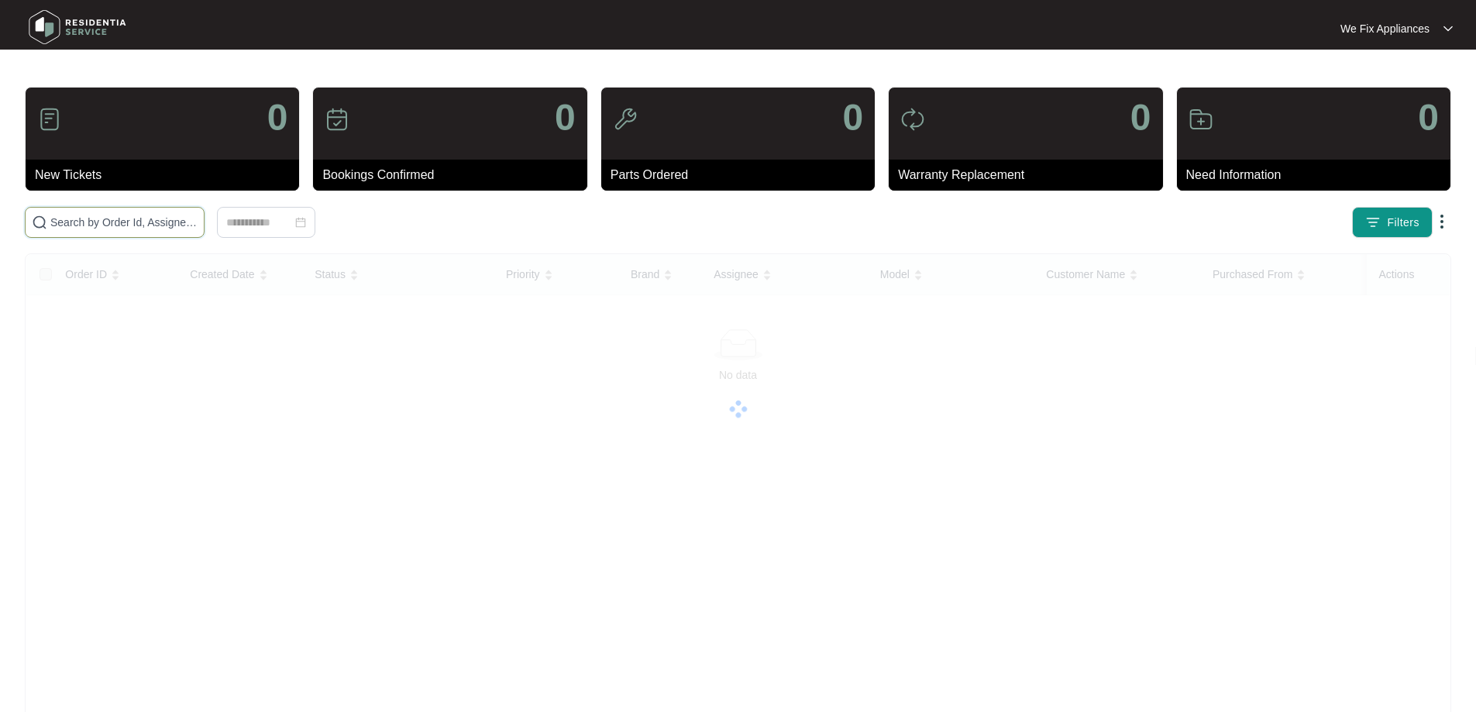
click at [112, 224] on input "text" at bounding box center [123, 222] width 147 height 17
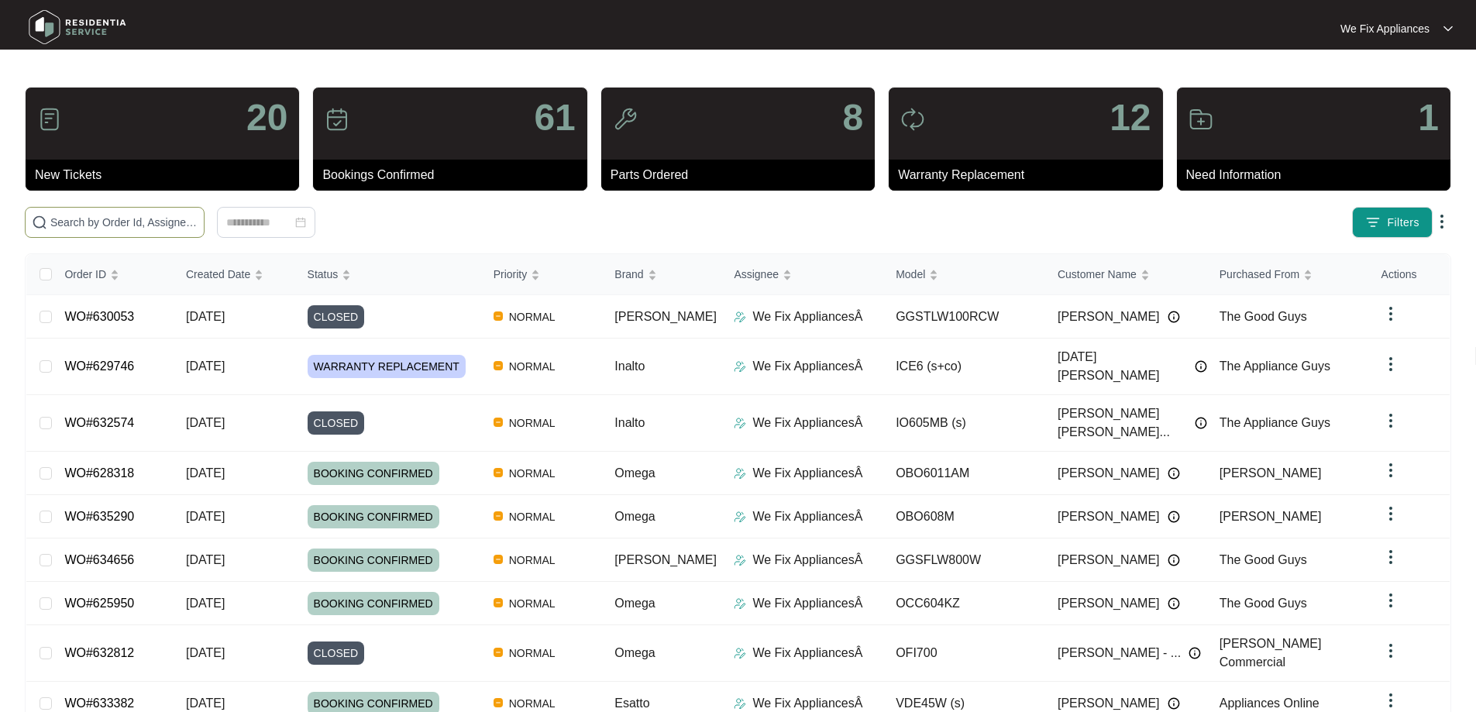
paste input "629614"
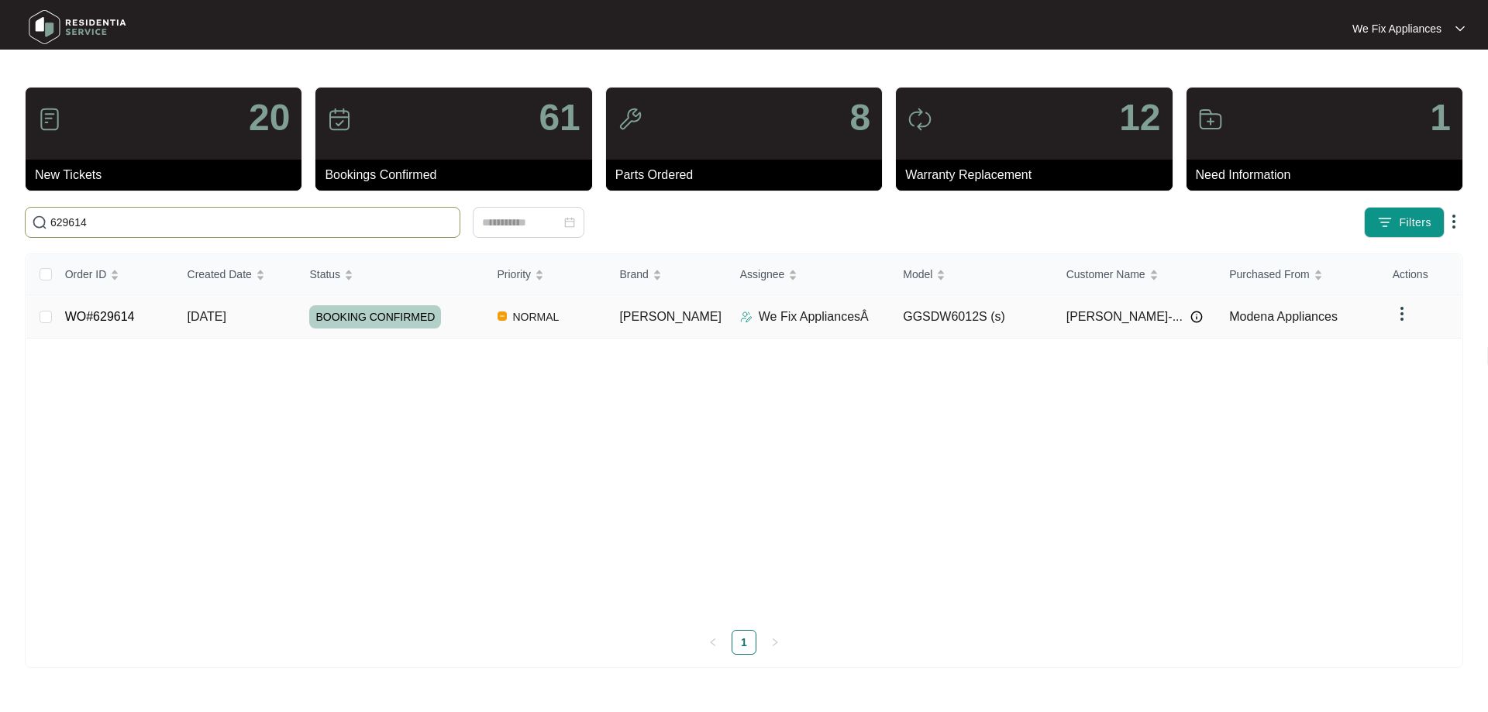
type input "629614"
click at [389, 304] on td "BOOKING CONFIRMED" at bounding box center [390, 316] width 187 height 43
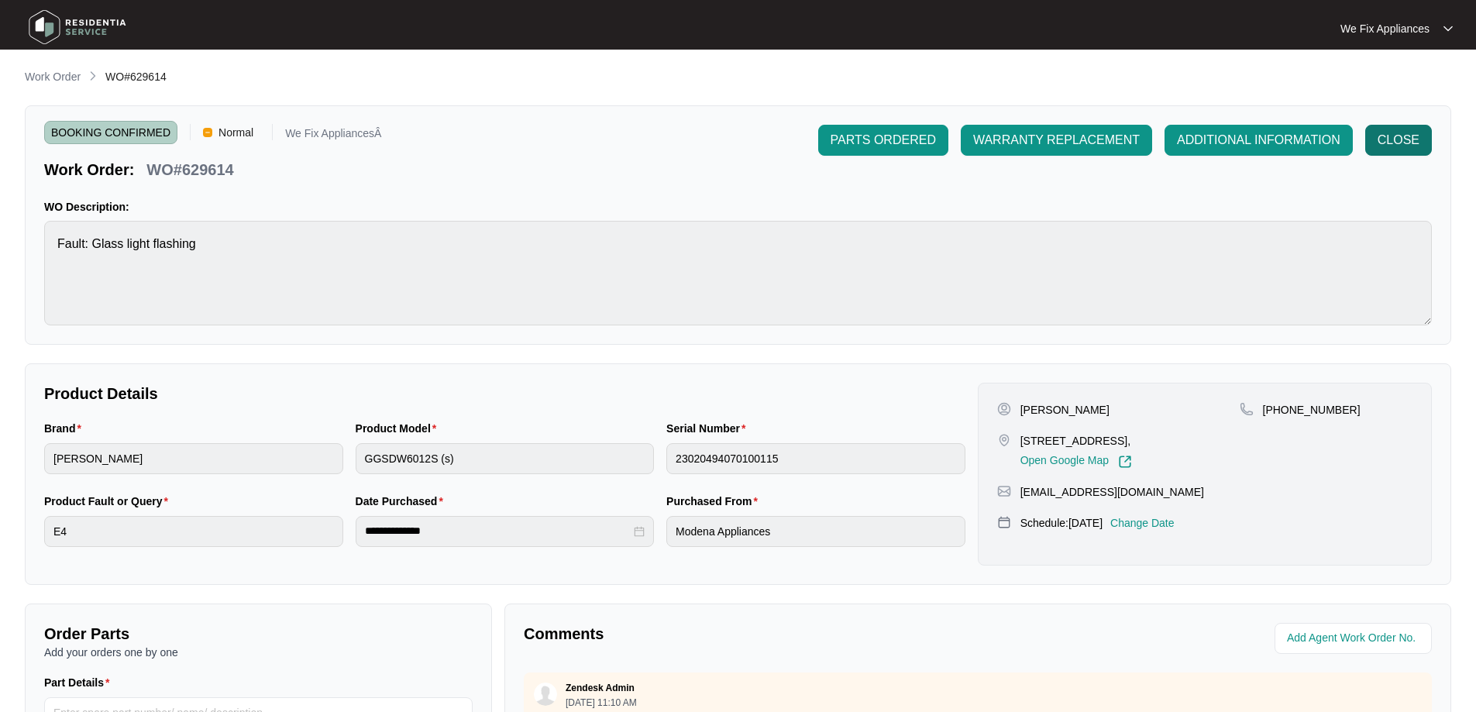
click at [1405, 141] on span "CLOSE" at bounding box center [1399, 140] width 42 height 19
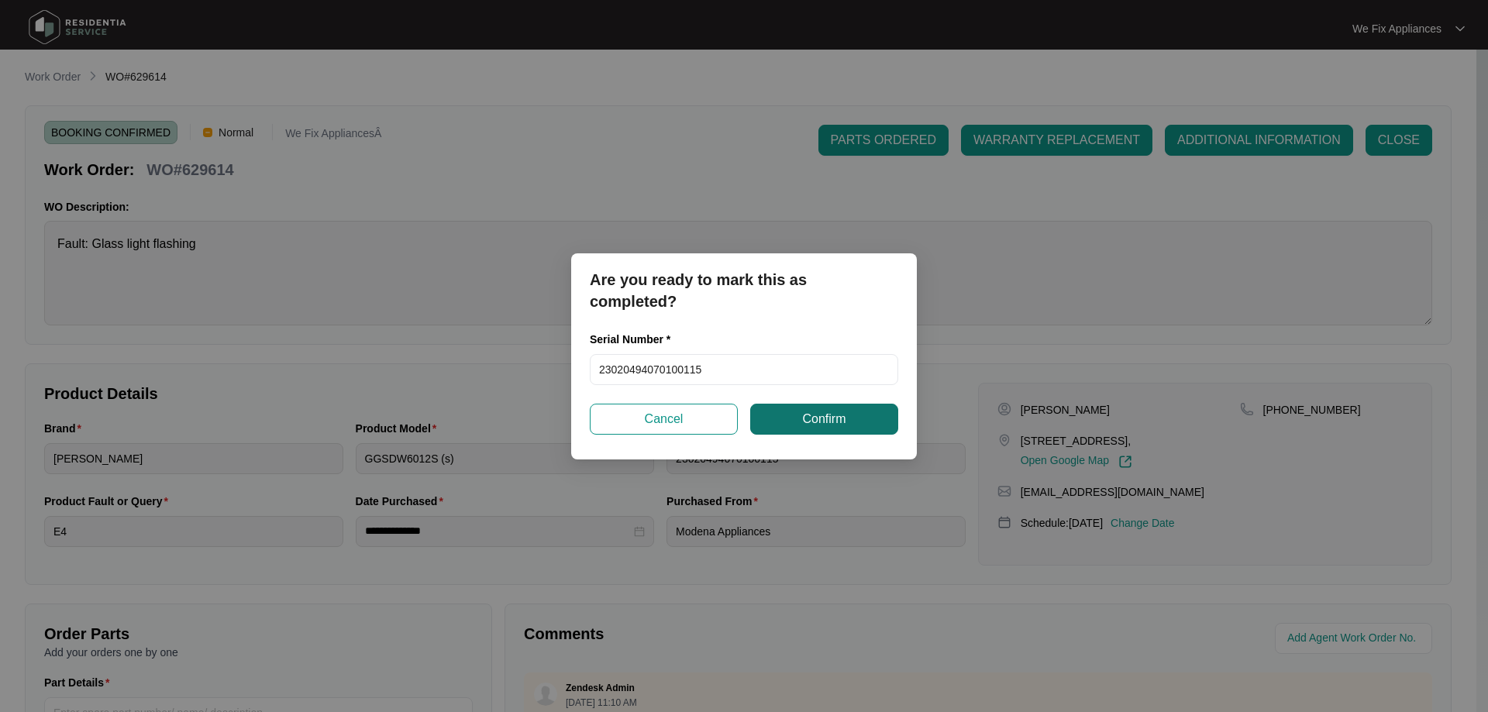
click at [844, 421] on span "Confirm" at bounding box center [823, 419] width 43 height 19
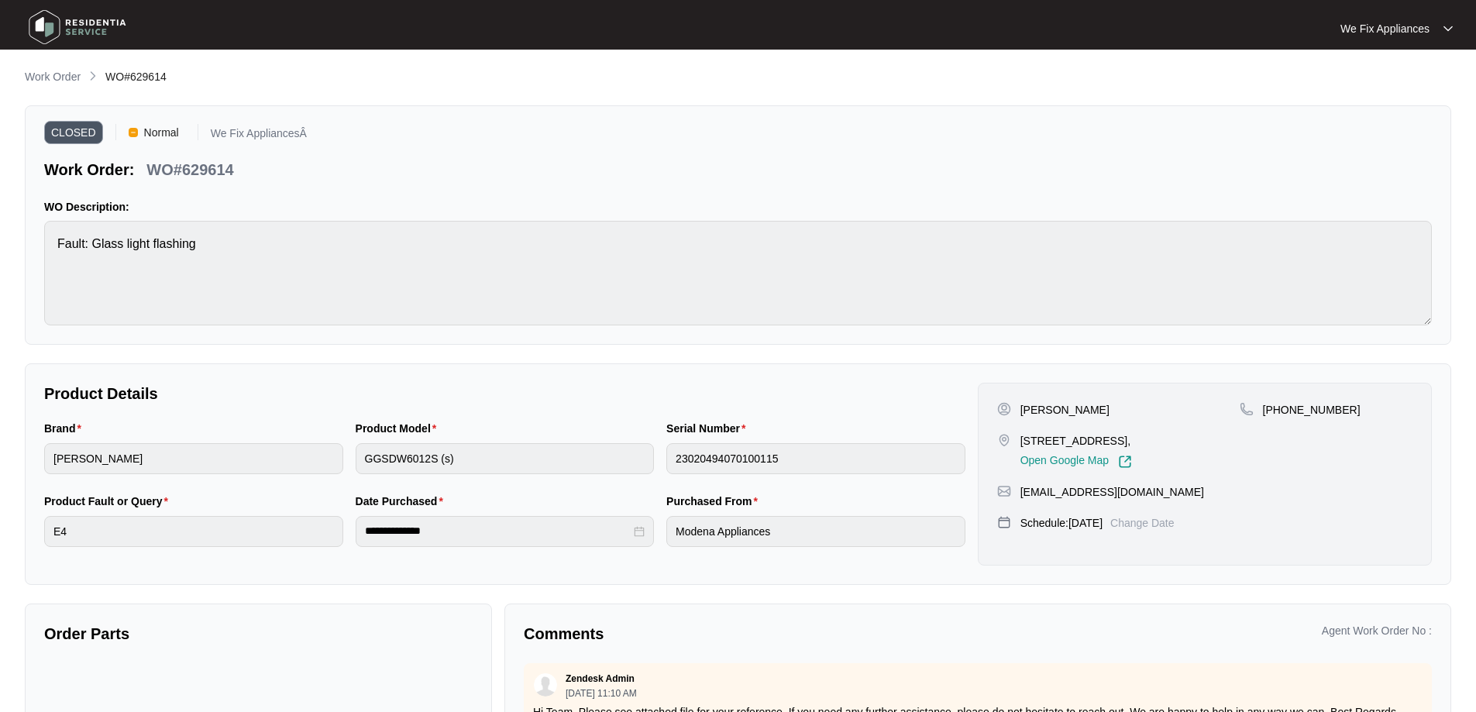
click at [78, 21] on img at bounding box center [77, 27] width 108 height 46
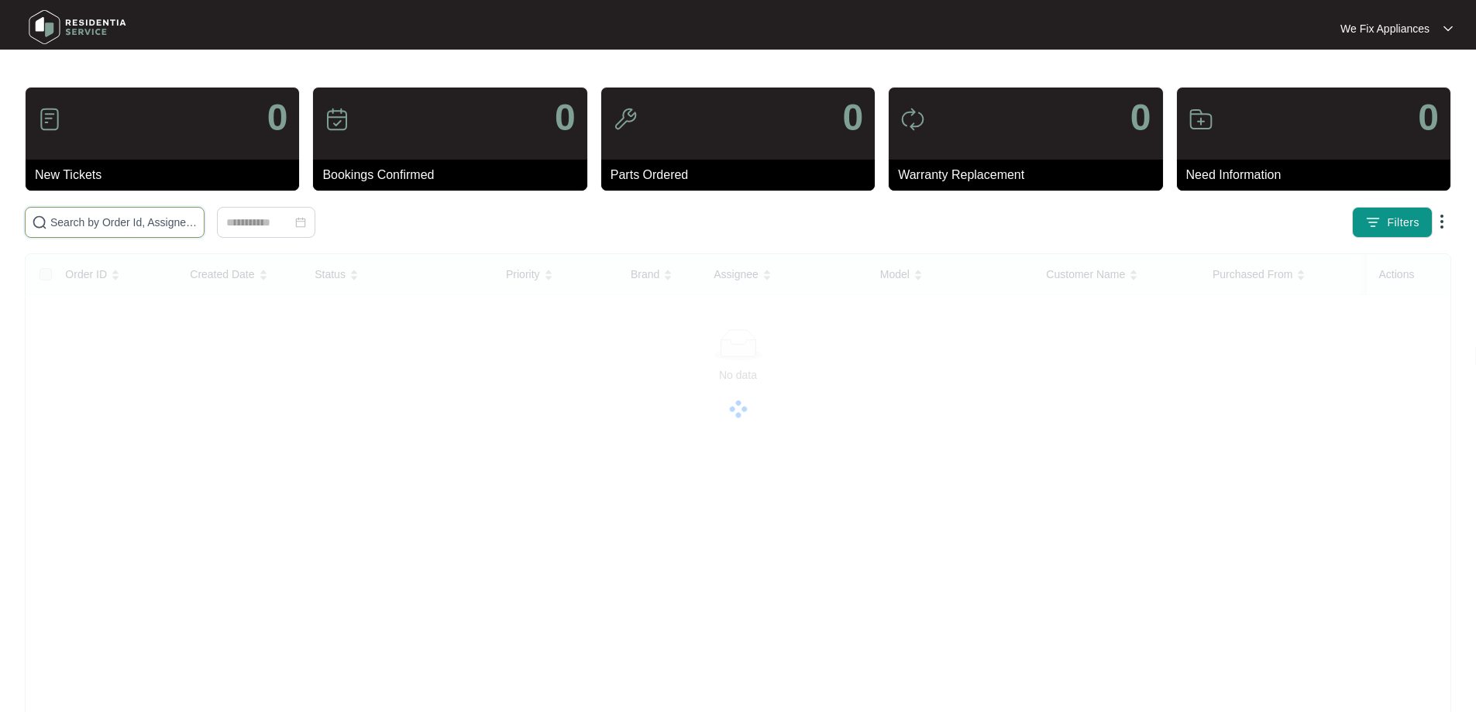
click at [103, 222] on input "text" at bounding box center [123, 222] width 147 height 17
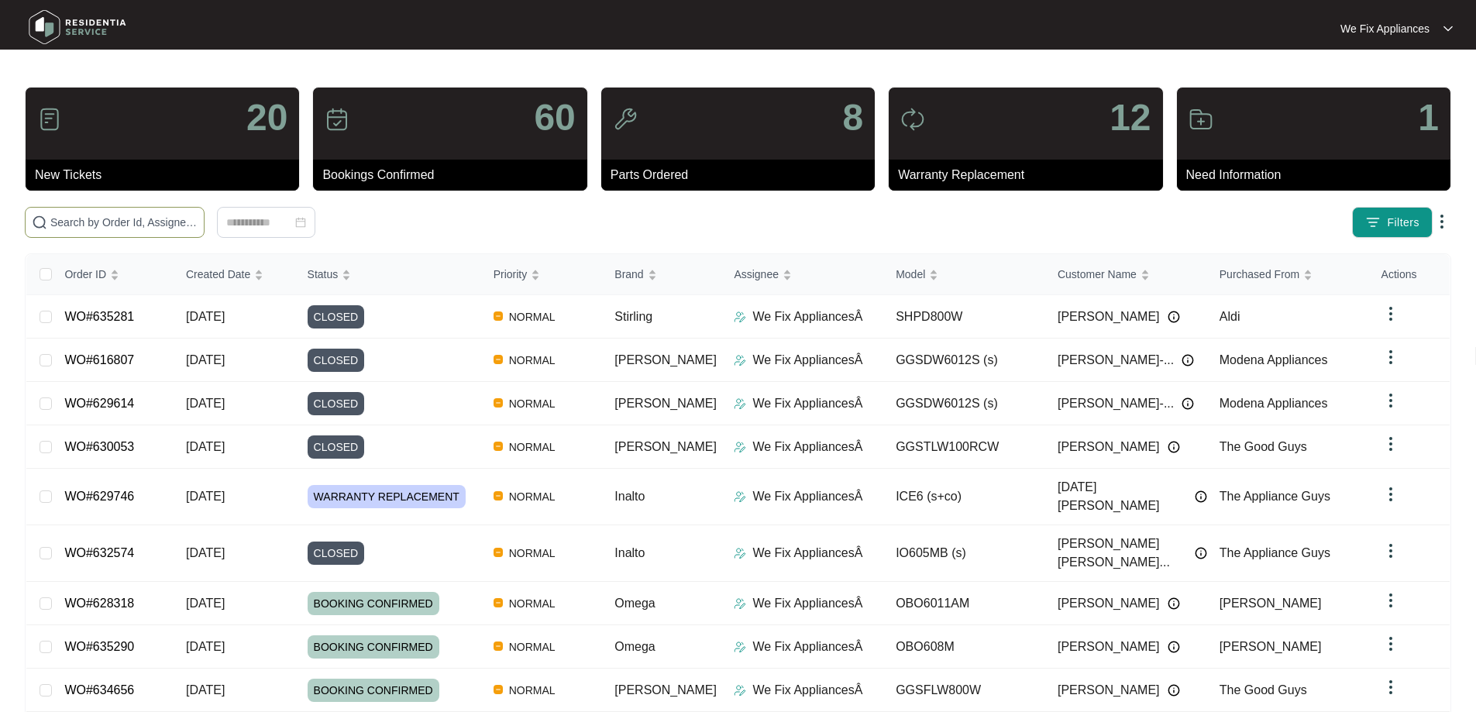
paste input "631673"
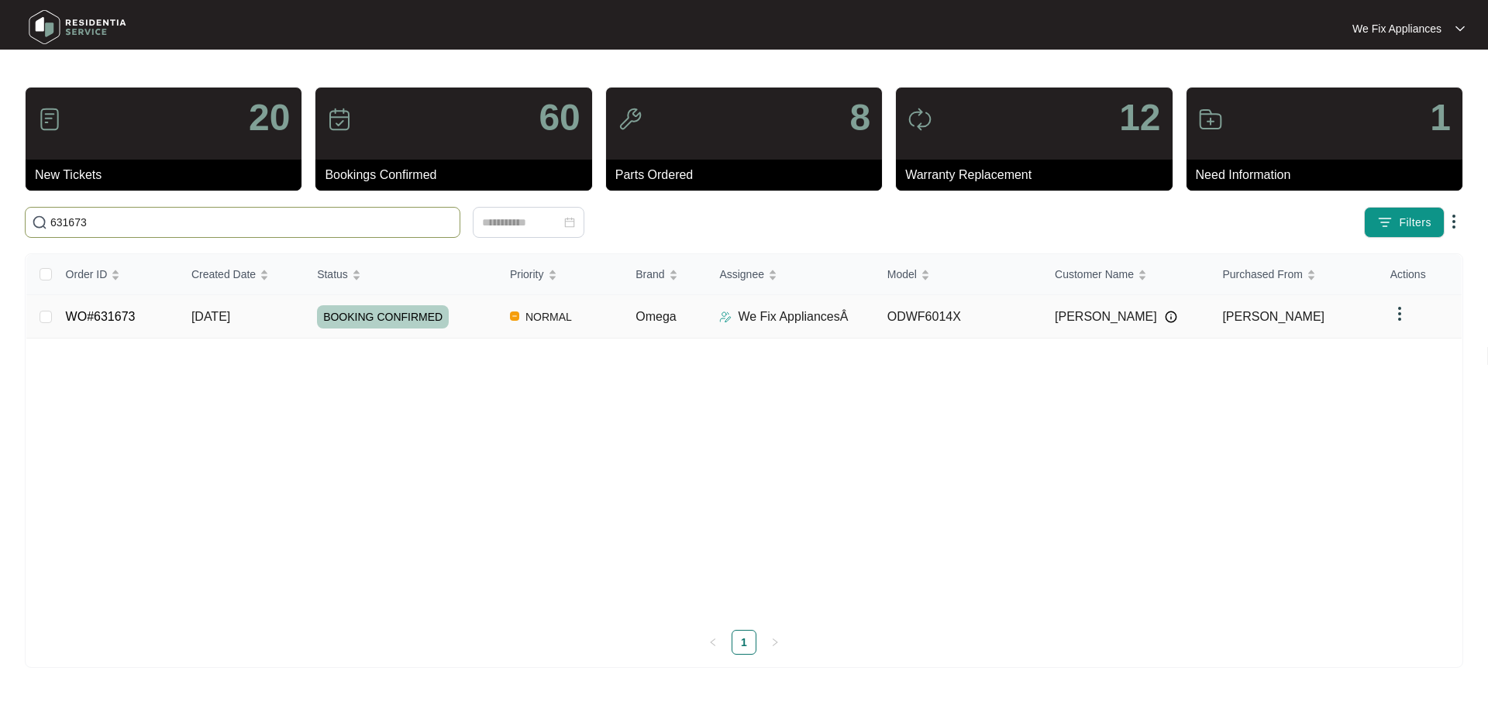
type input "631673"
click at [397, 309] on span "BOOKING CONFIRMED" at bounding box center [383, 316] width 132 height 23
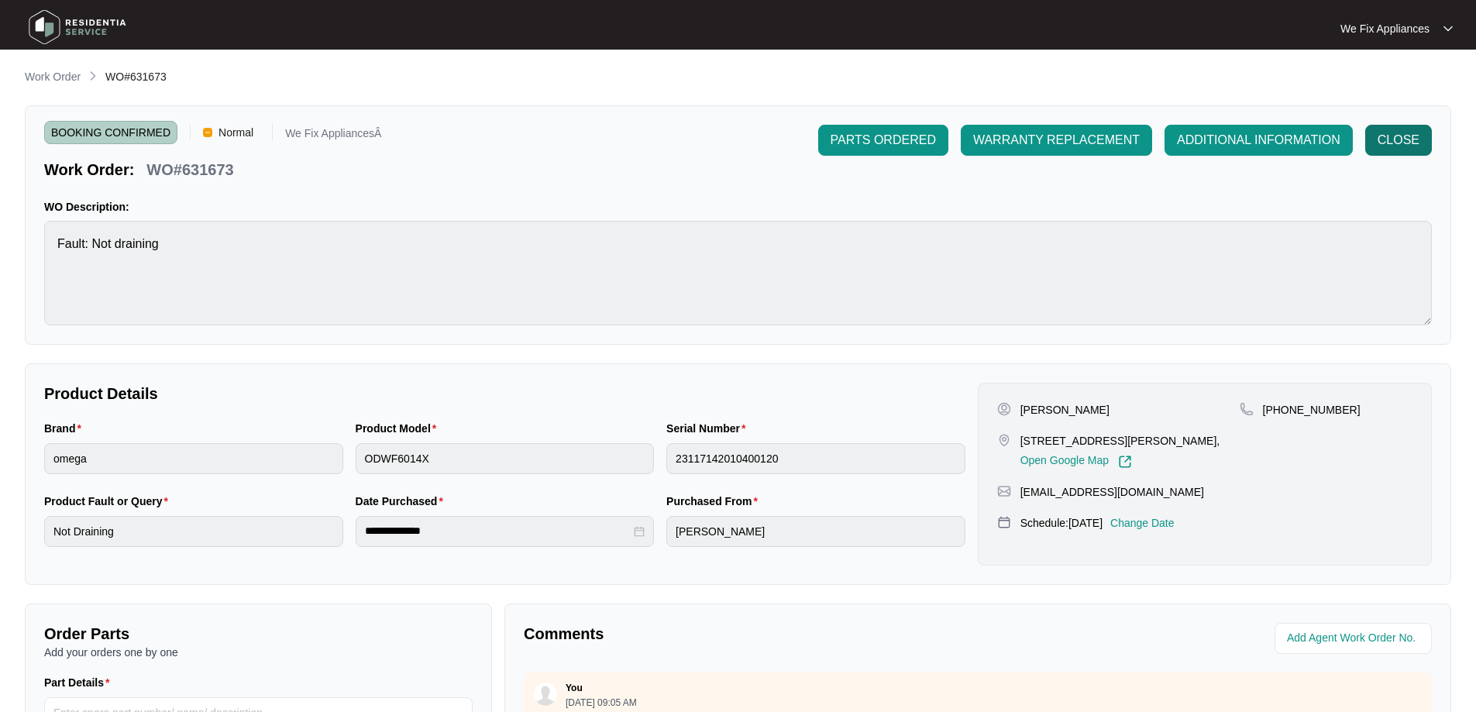
click at [1410, 141] on span "CLOSE" at bounding box center [1399, 140] width 42 height 19
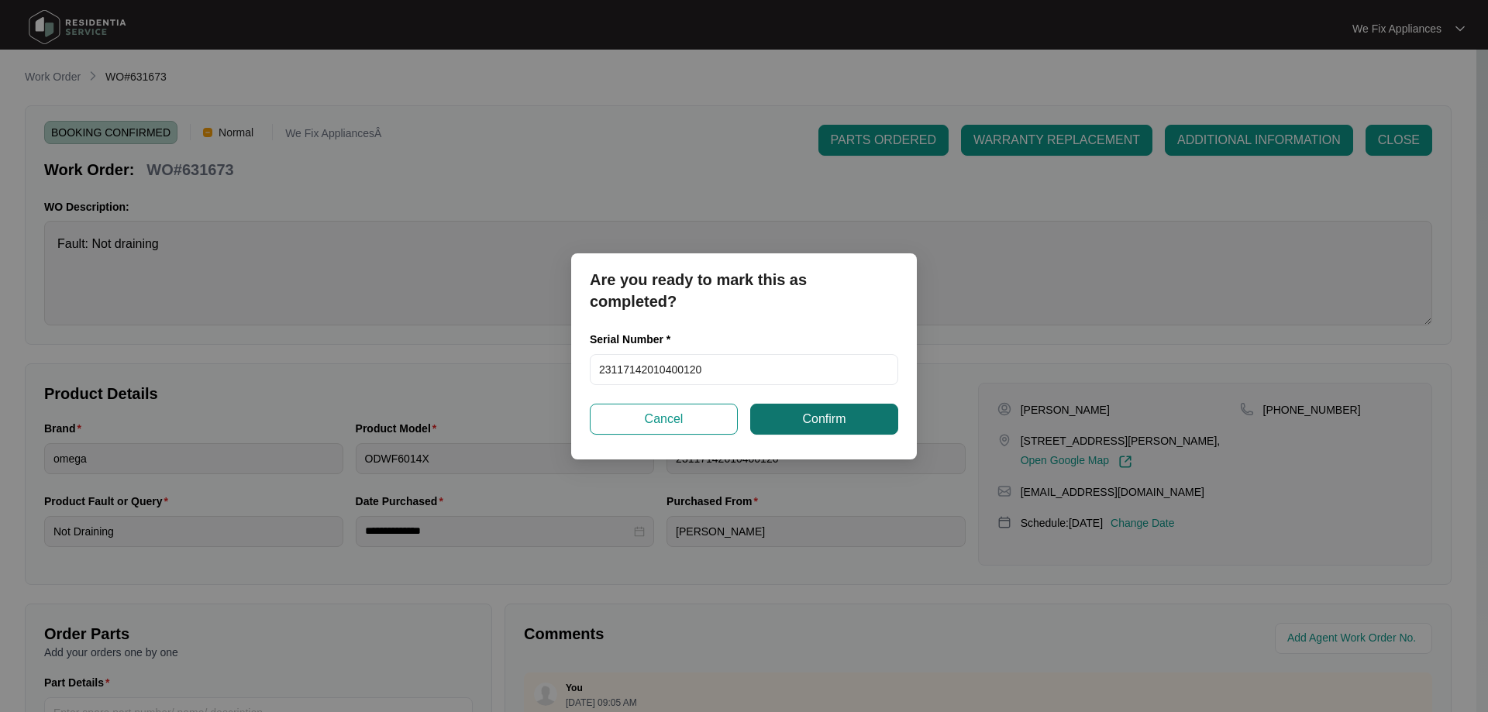
click at [800, 411] on button "Confirm" at bounding box center [824, 419] width 148 height 31
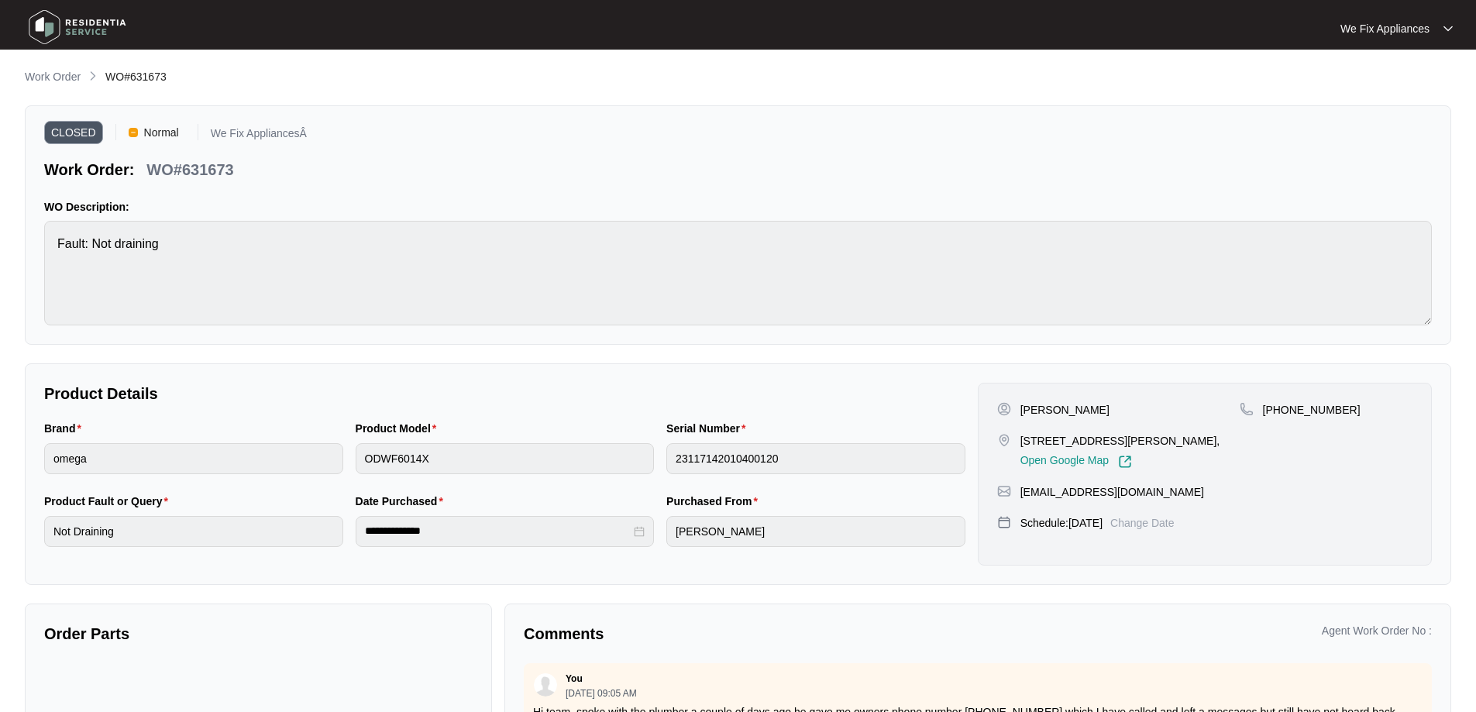
click at [77, 30] on img at bounding box center [77, 27] width 108 height 46
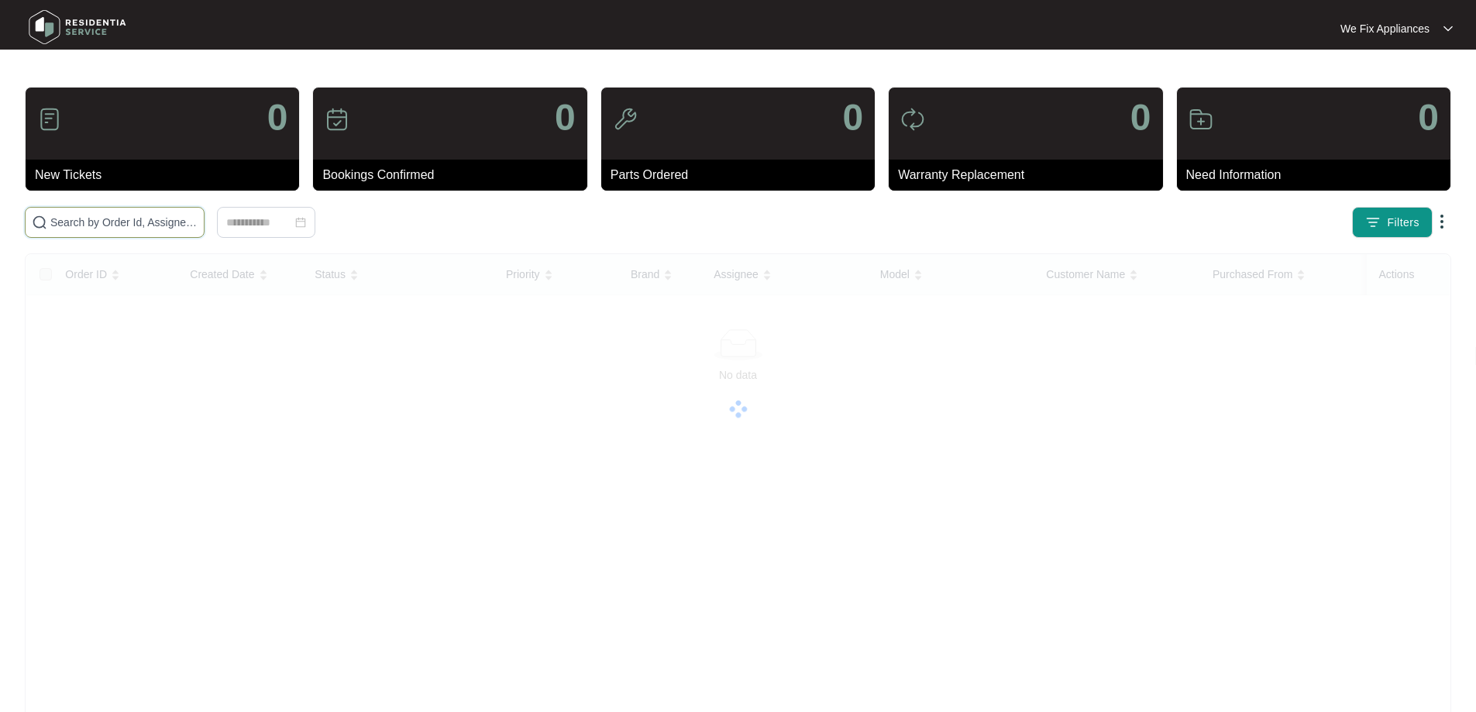
click at [107, 219] on input "text" at bounding box center [123, 222] width 147 height 17
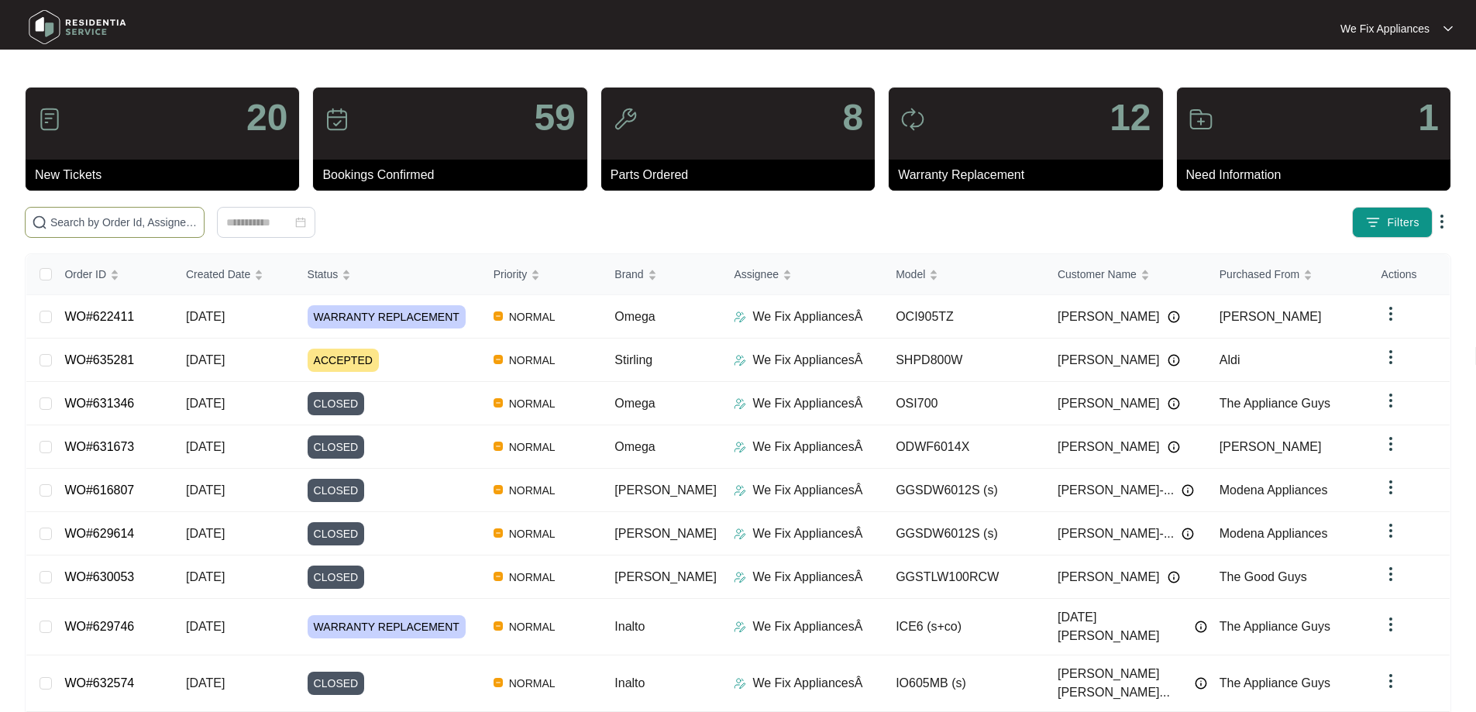
paste input "632381"
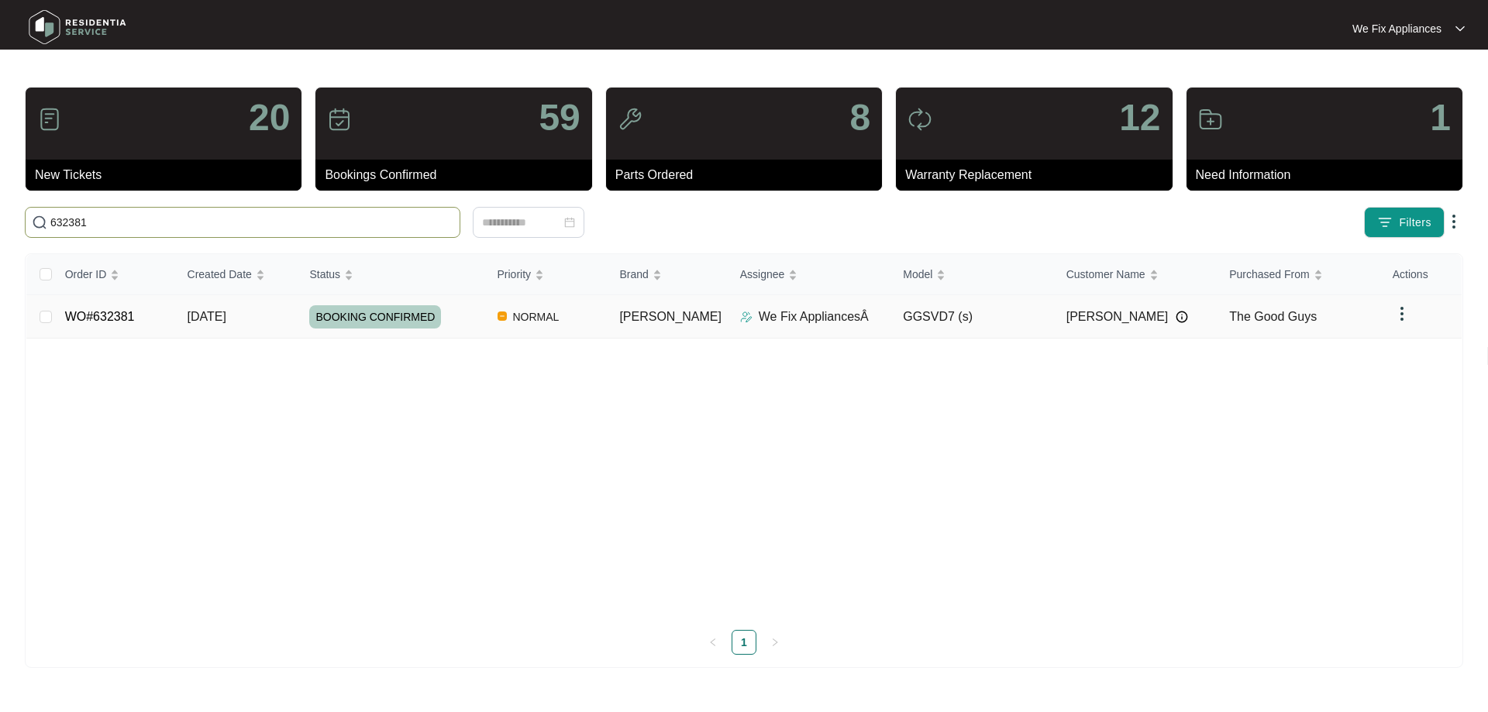
type input "632381"
click at [361, 315] on span "BOOKING CONFIRMED" at bounding box center [375, 316] width 132 height 23
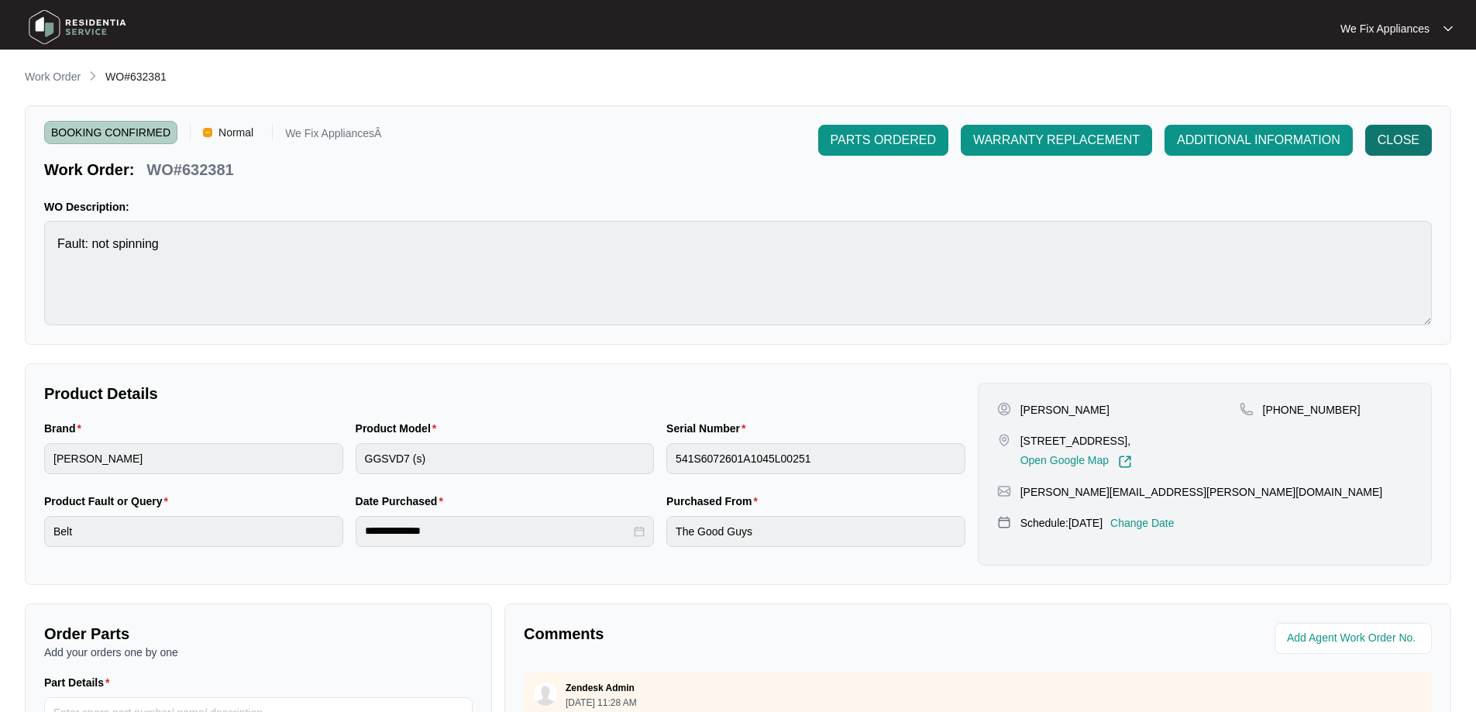
click at [1411, 141] on span "CLOSE" at bounding box center [1399, 140] width 42 height 19
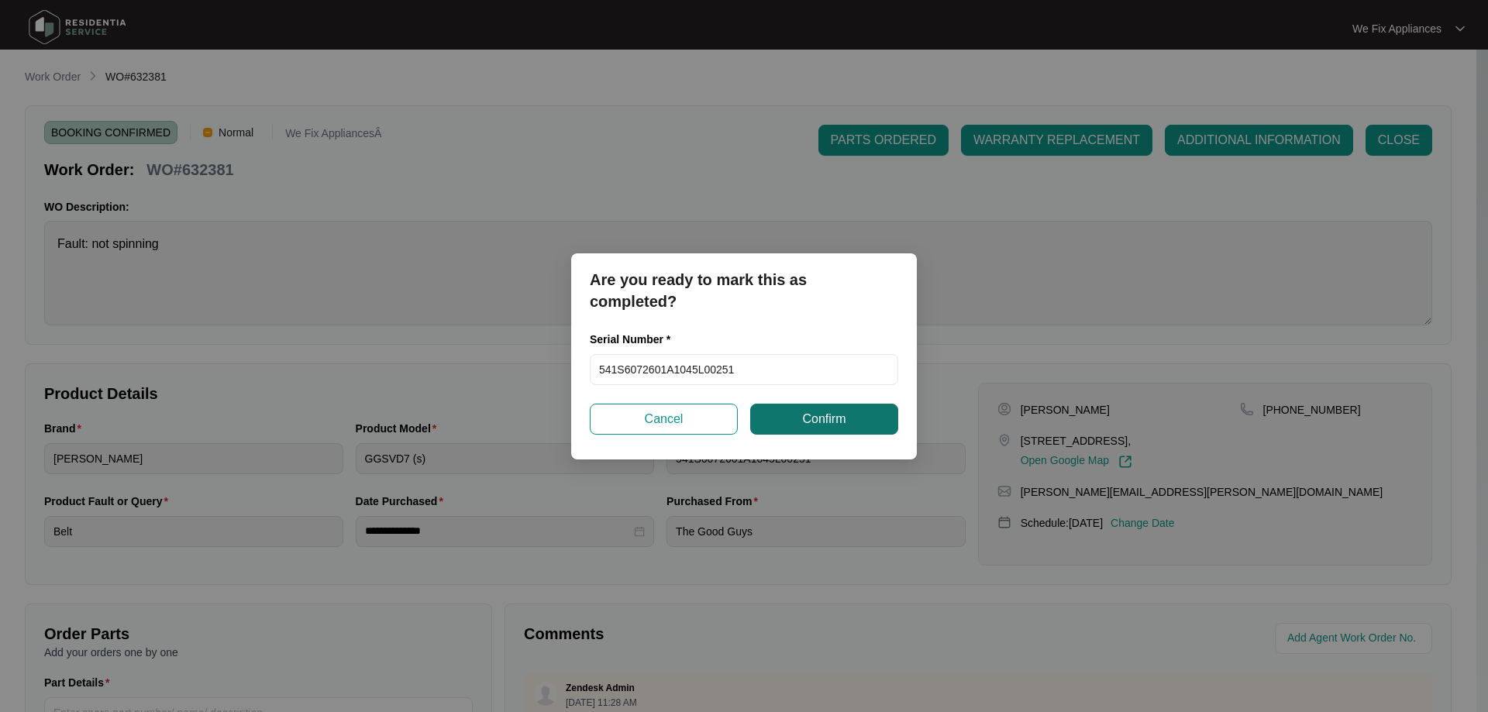
click at [848, 415] on button "Confirm" at bounding box center [824, 419] width 148 height 31
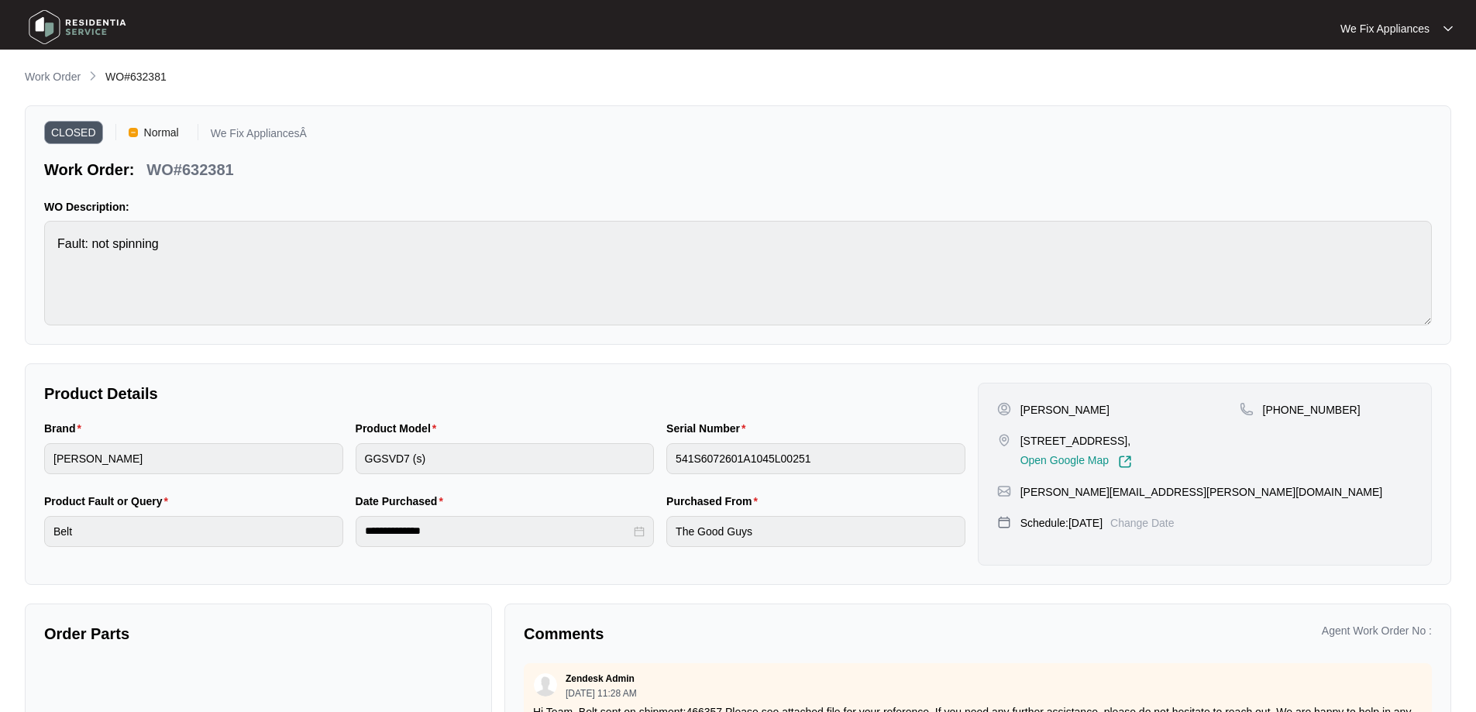
click at [75, 29] on img at bounding box center [77, 27] width 108 height 46
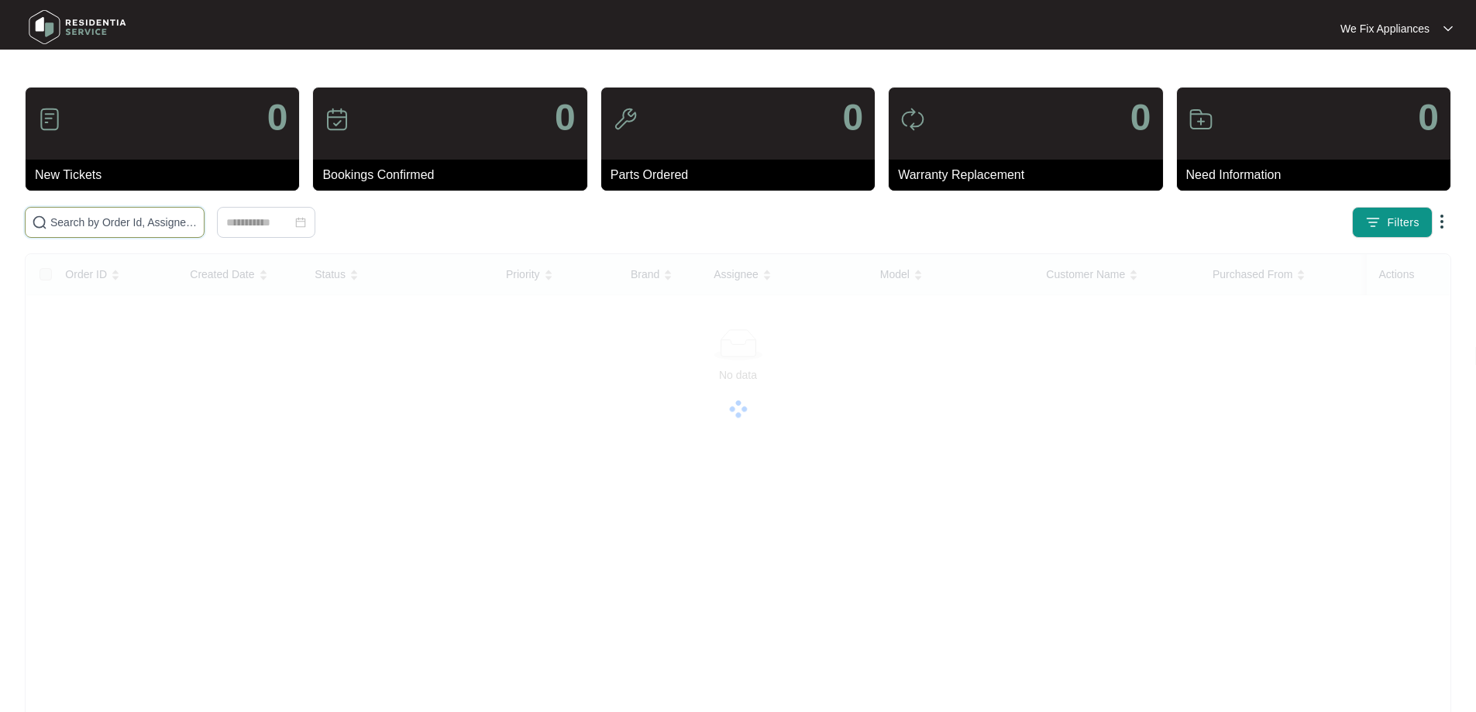
click at [123, 229] on input "text" at bounding box center [123, 222] width 147 height 17
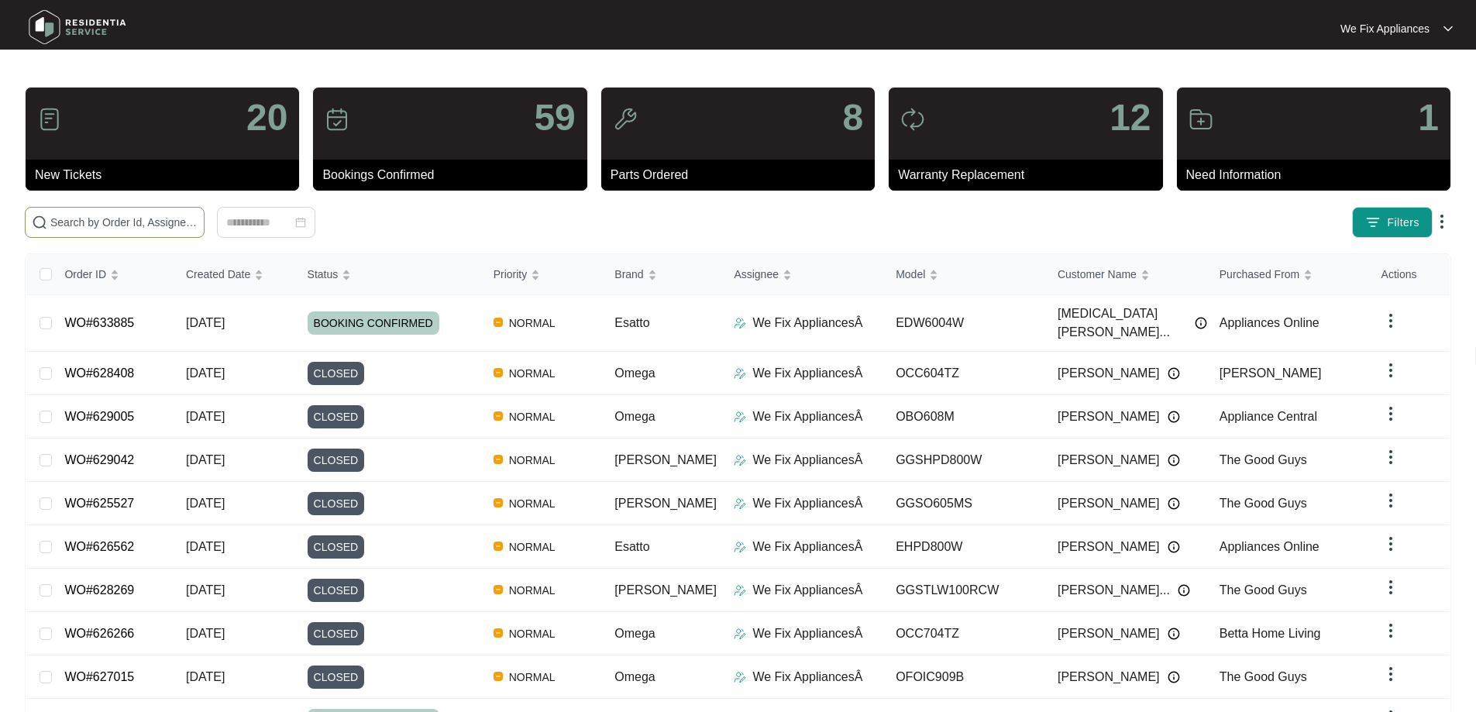
paste input "632132"
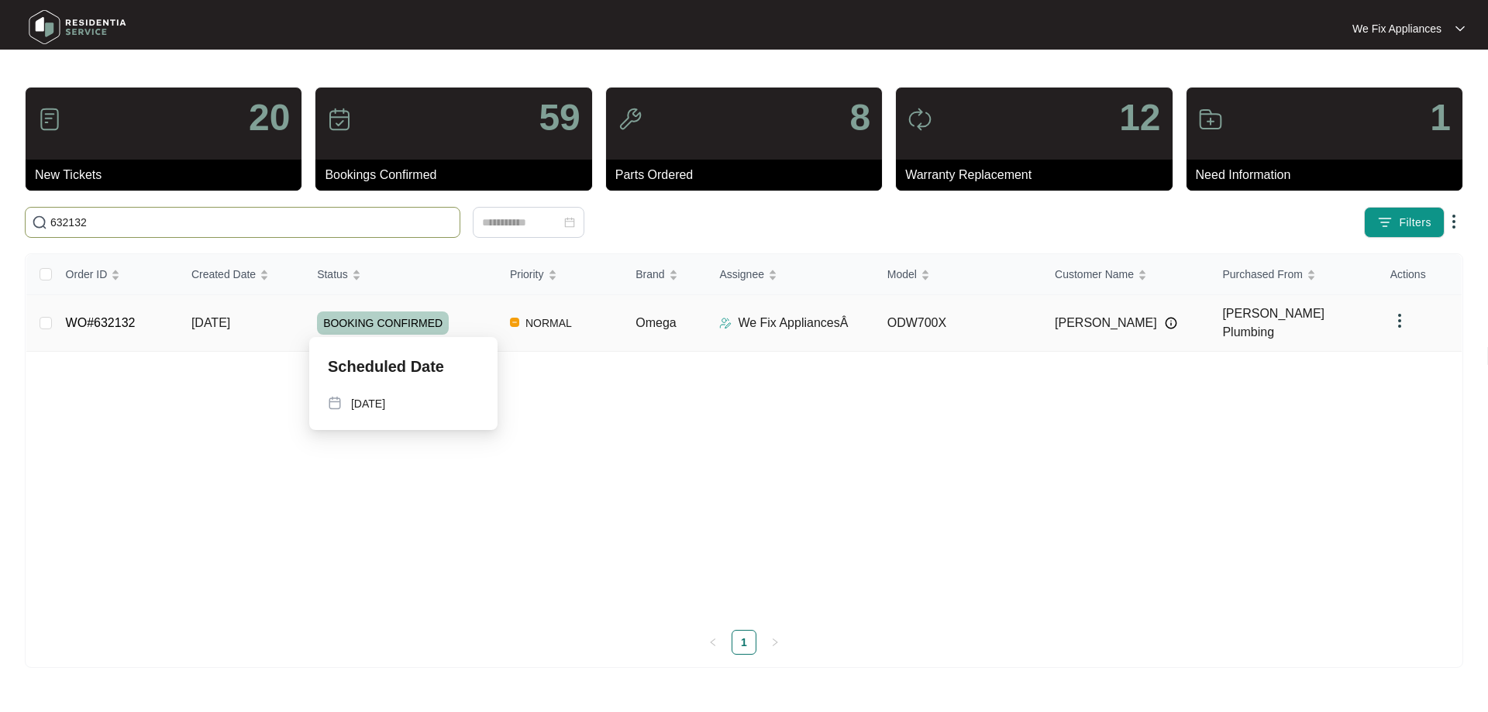
type input "632132"
click at [382, 315] on span "BOOKING CONFIRMED" at bounding box center [383, 322] width 132 height 23
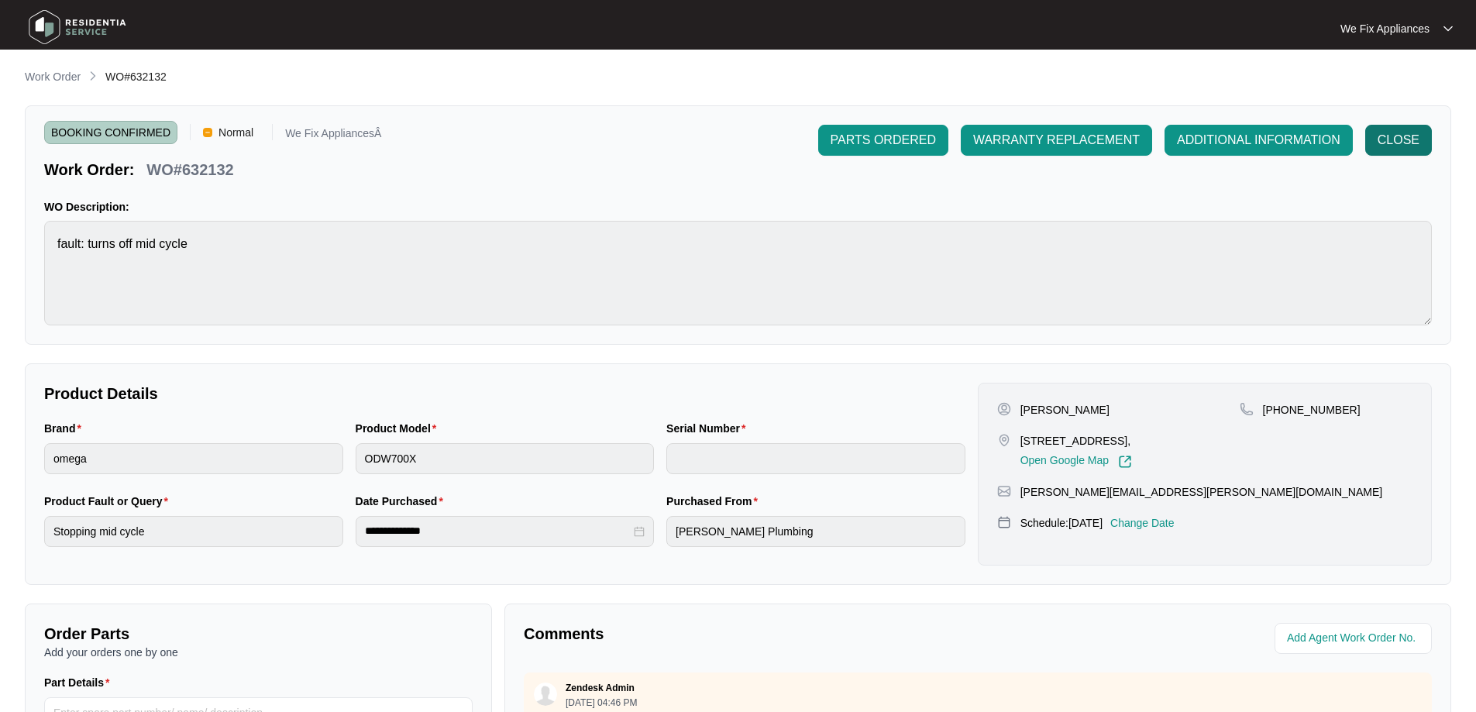
click at [1393, 138] on span "CLOSE" at bounding box center [1399, 140] width 42 height 19
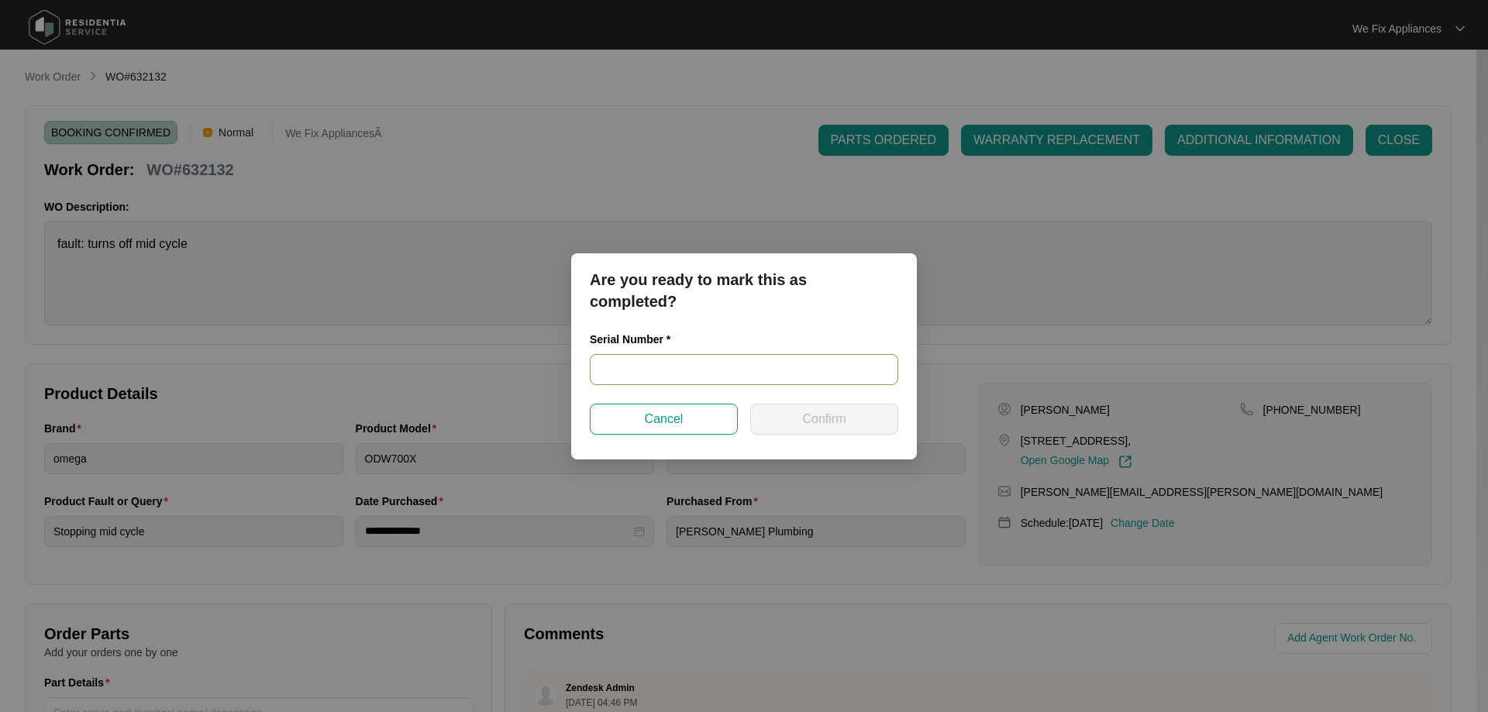
click at [672, 365] on input "text" at bounding box center [744, 369] width 308 height 31
paste input "22059723070100028"
type input "22059723070100028"
click at [863, 419] on button "Confirm" at bounding box center [824, 419] width 148 height 31
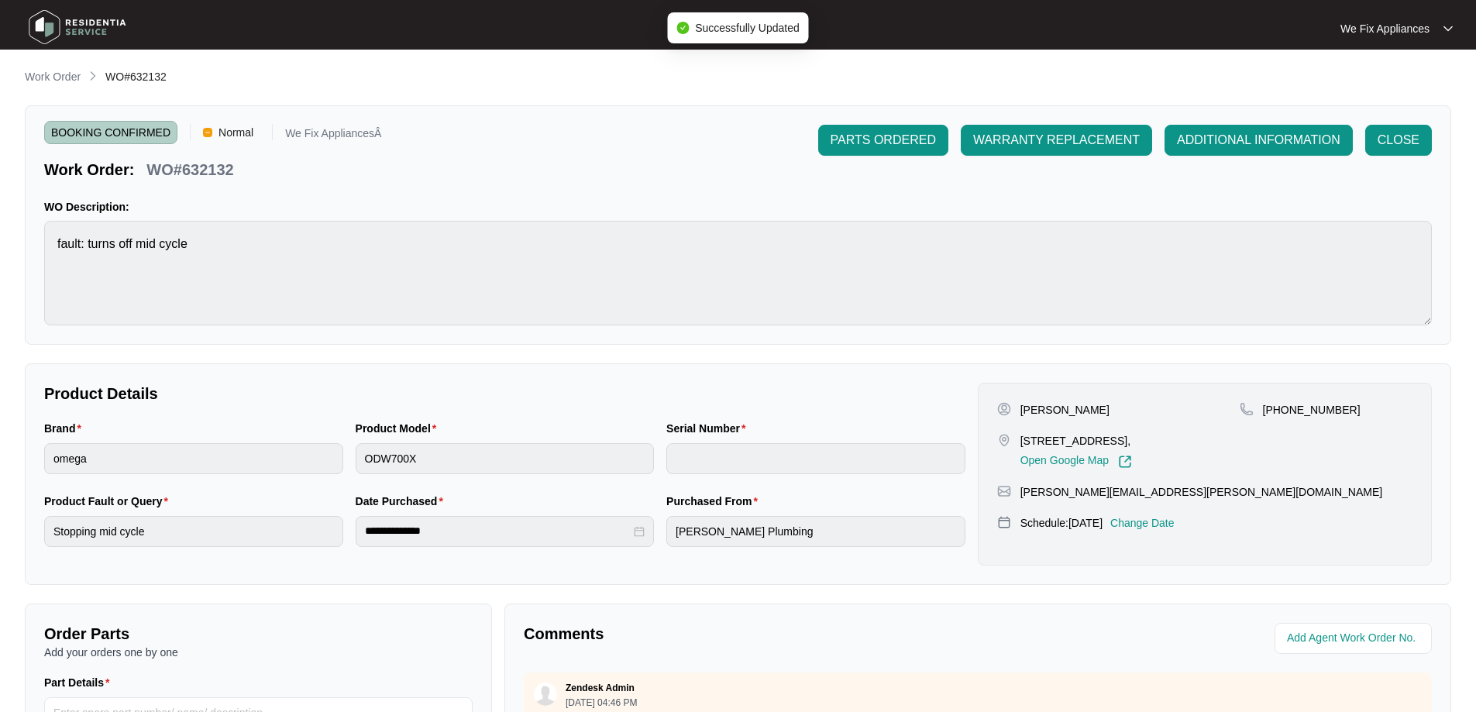
type input "22059723070100028"
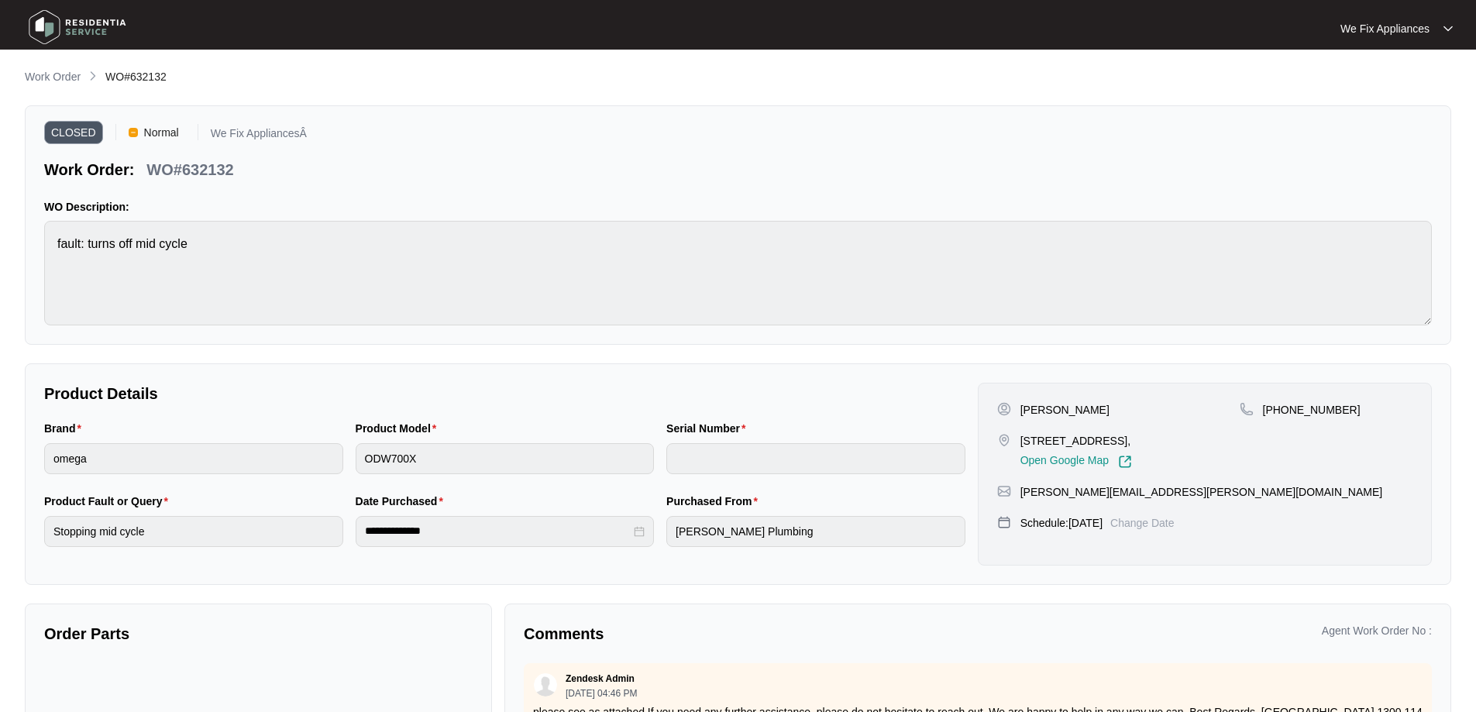
click at [72, 26] on img at bounding box center [77, 27] width 108 height 46
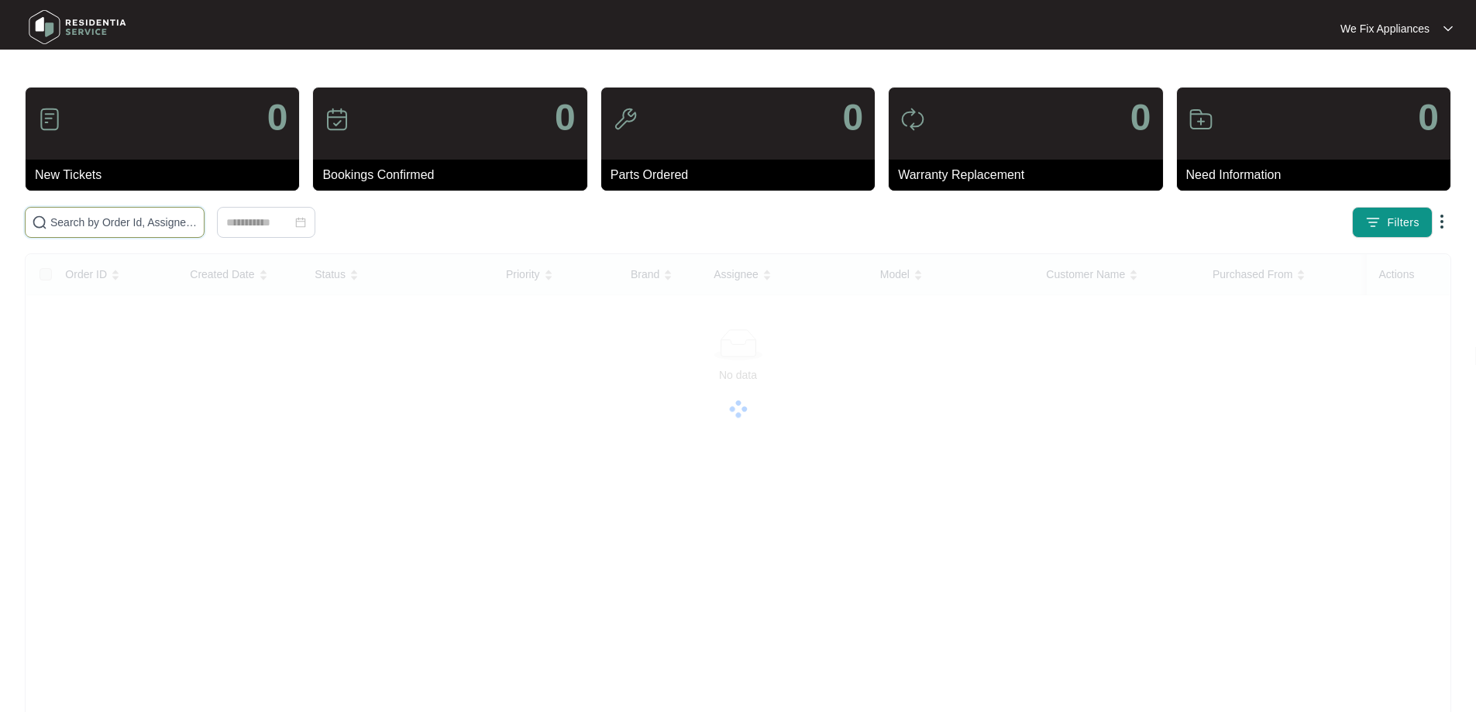
click at [130, 222] on input "text" at bounding box center [123, 222] width 147 height 17
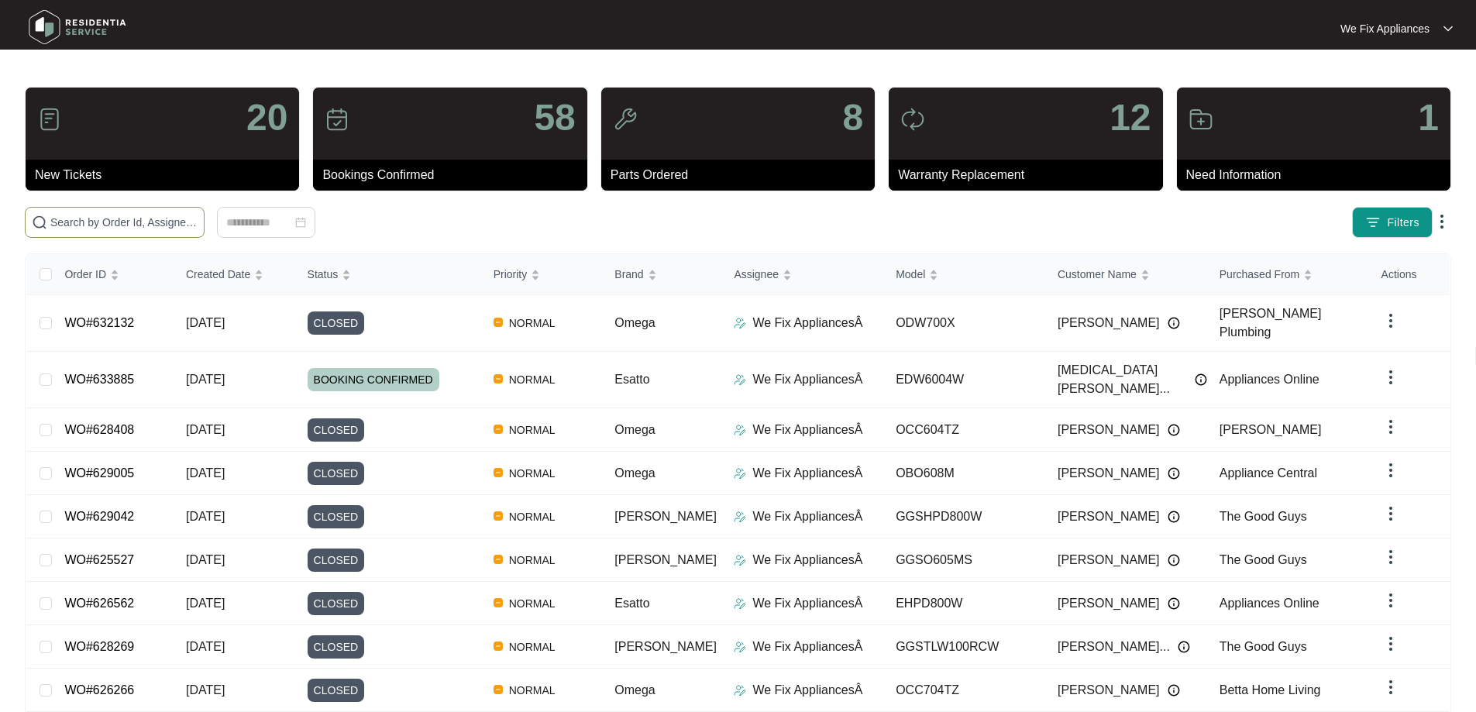
paste input "634076"
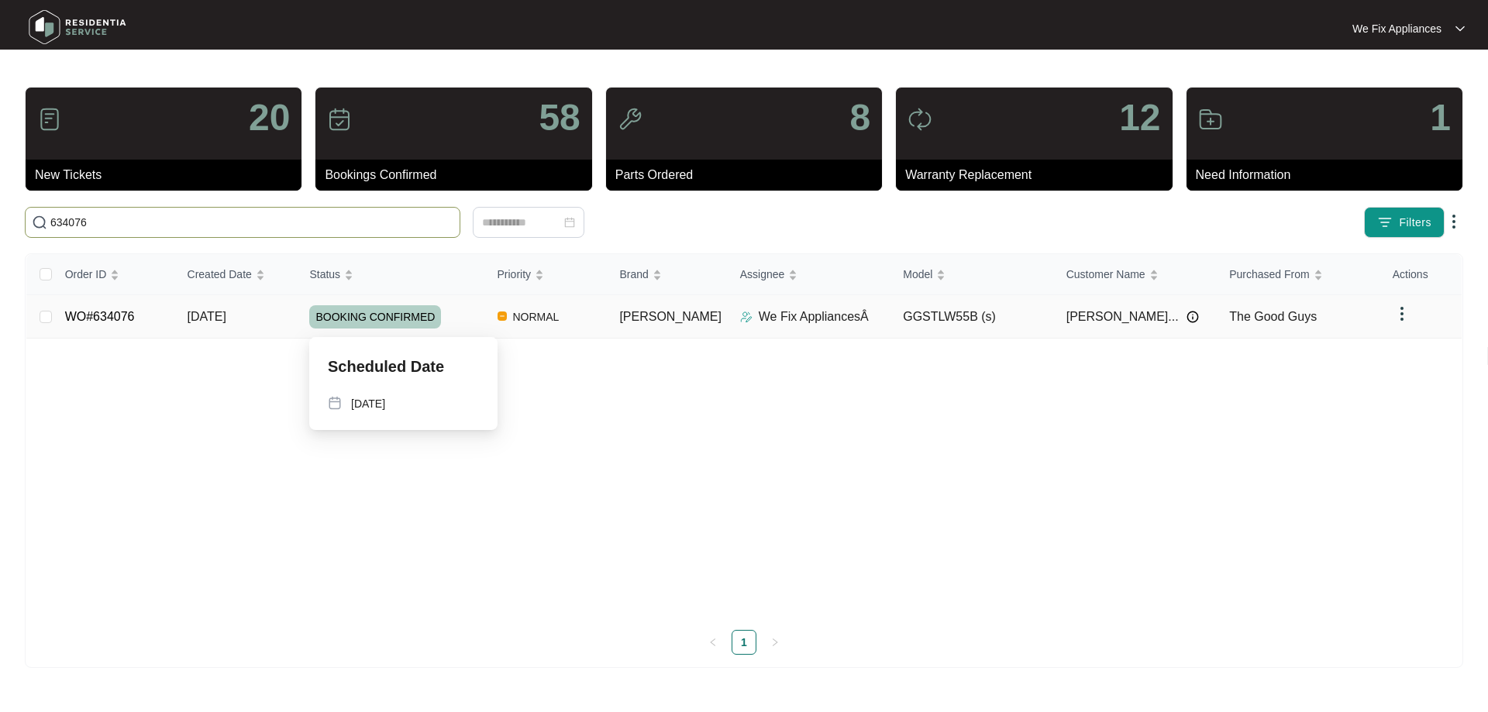
type input "634076"
click at [409, 315] on span "BOOKING CONFIRMED" at bounding box center [375, 316] width 132 height 23
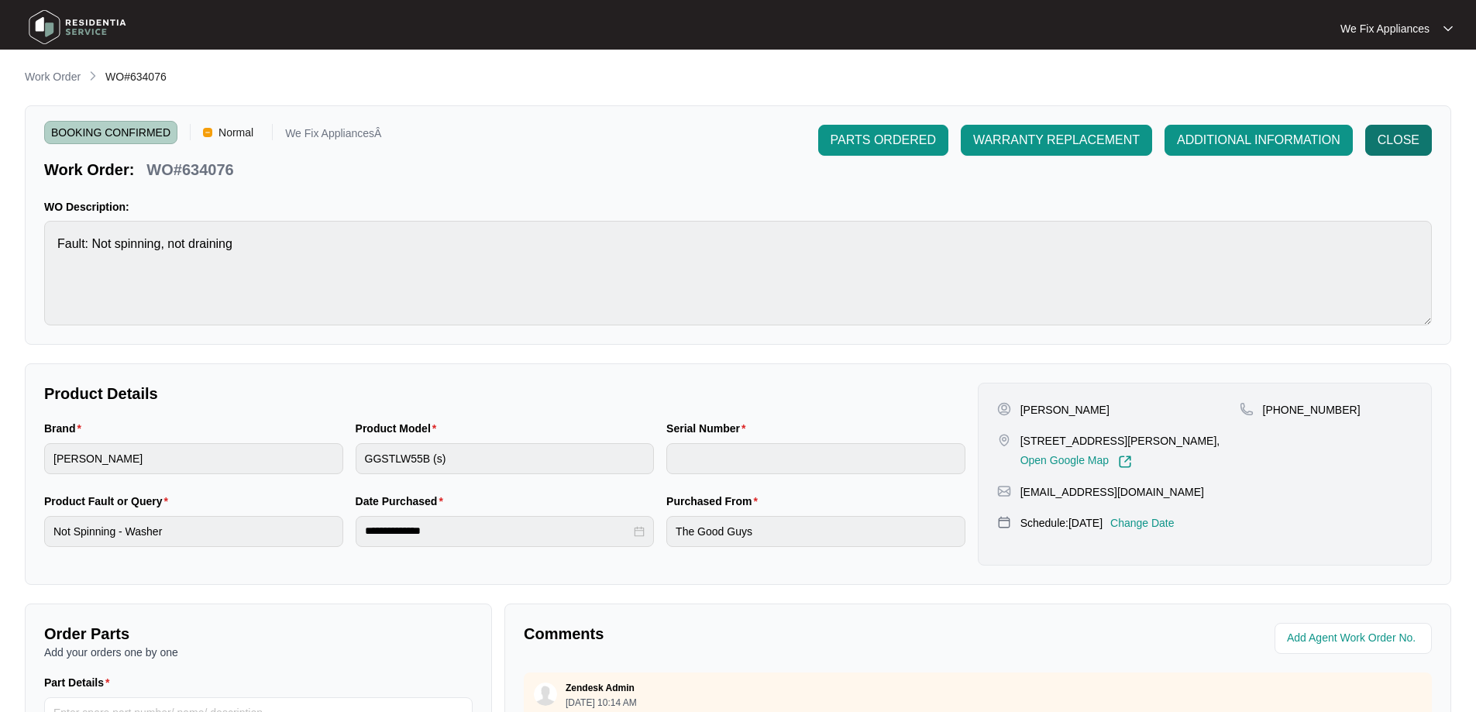
click at [1387, 132] on span "CLOSE" at bounding box center [1399, 140] width 42 height 19
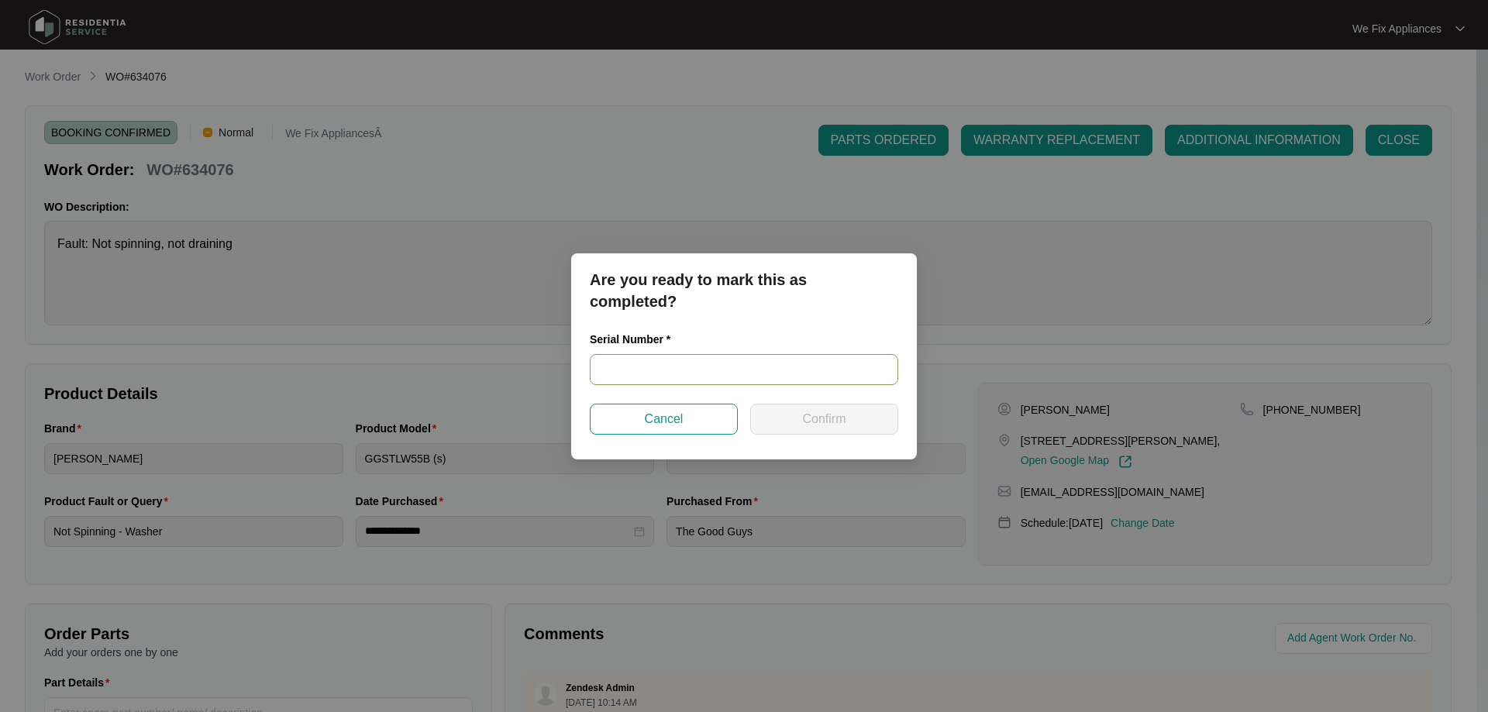
click at [636, 370] on input "text" at bounding box center [744, 369] width 308 height 31
paste input "540J527570134201C00218"
type input "540J527570134201C00218"
click at [824, 415] on span "Confirm" at bounding box center [823, 419] width 43 height 19
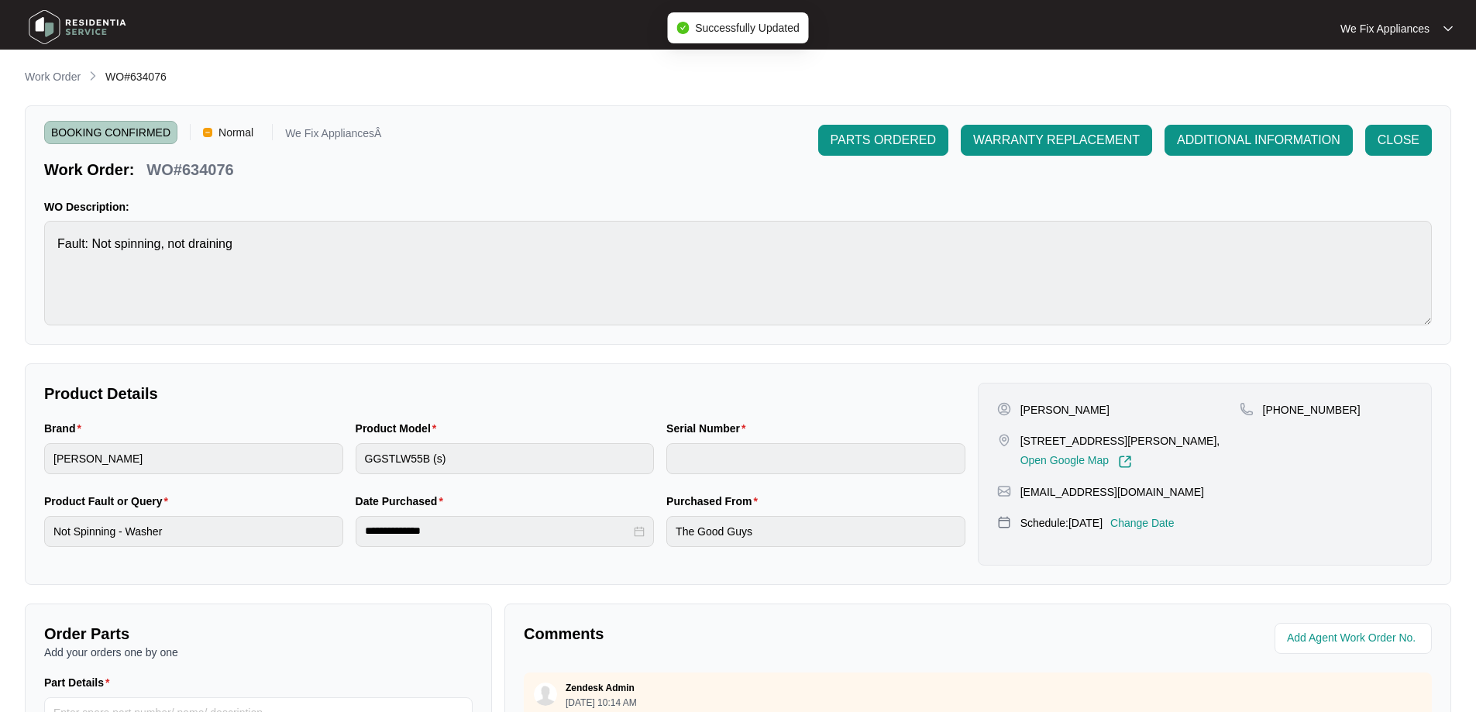
type input "540J527570134201C00218"
